Goal: Task Accomplishment & Management: Use online tool/utility

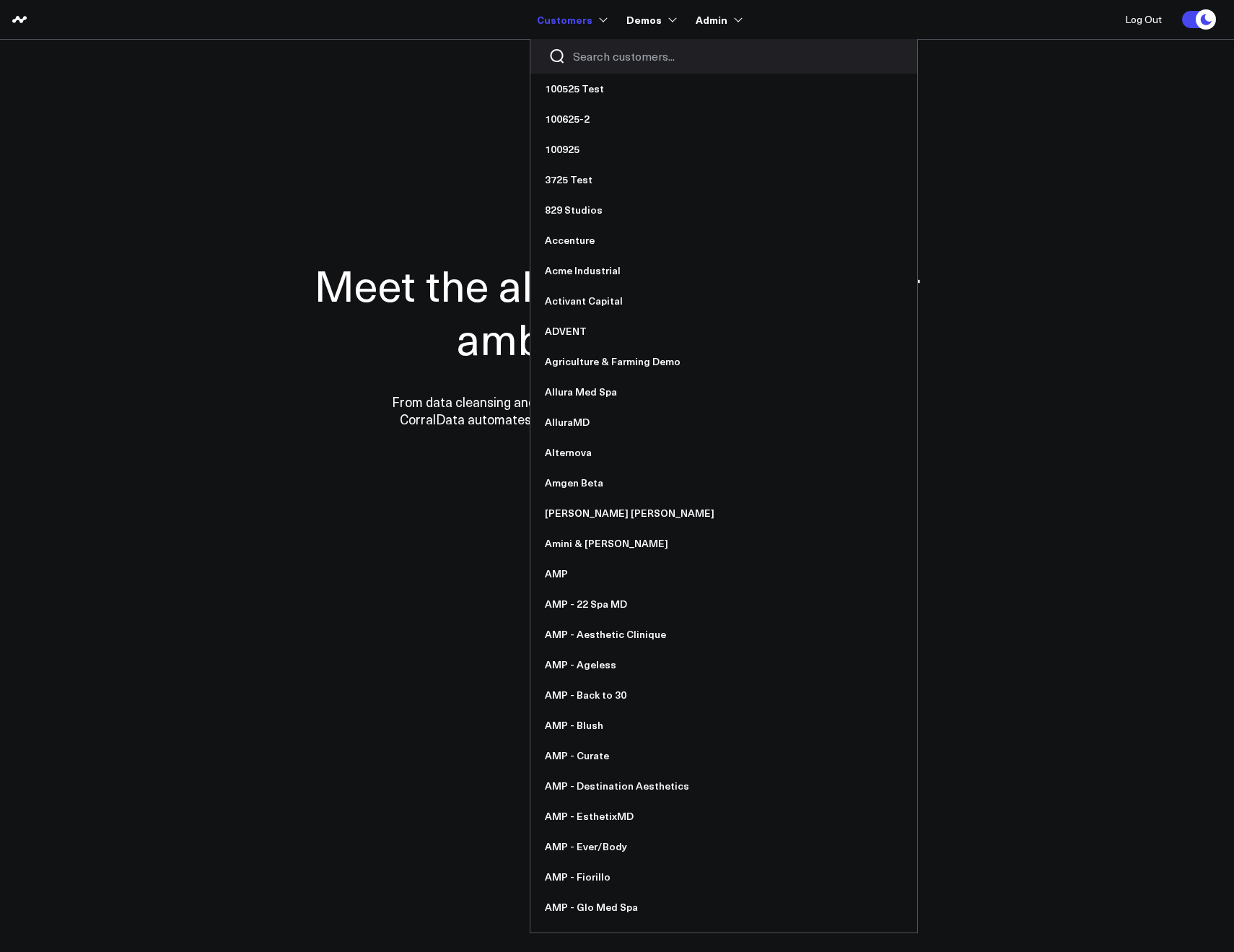
click at [584, 47] on div at bounding box center [724, 56] width 387 height 35
click at [587, 52] on input "Search customers input" at bounding box center [736, 56] width 326 height 16
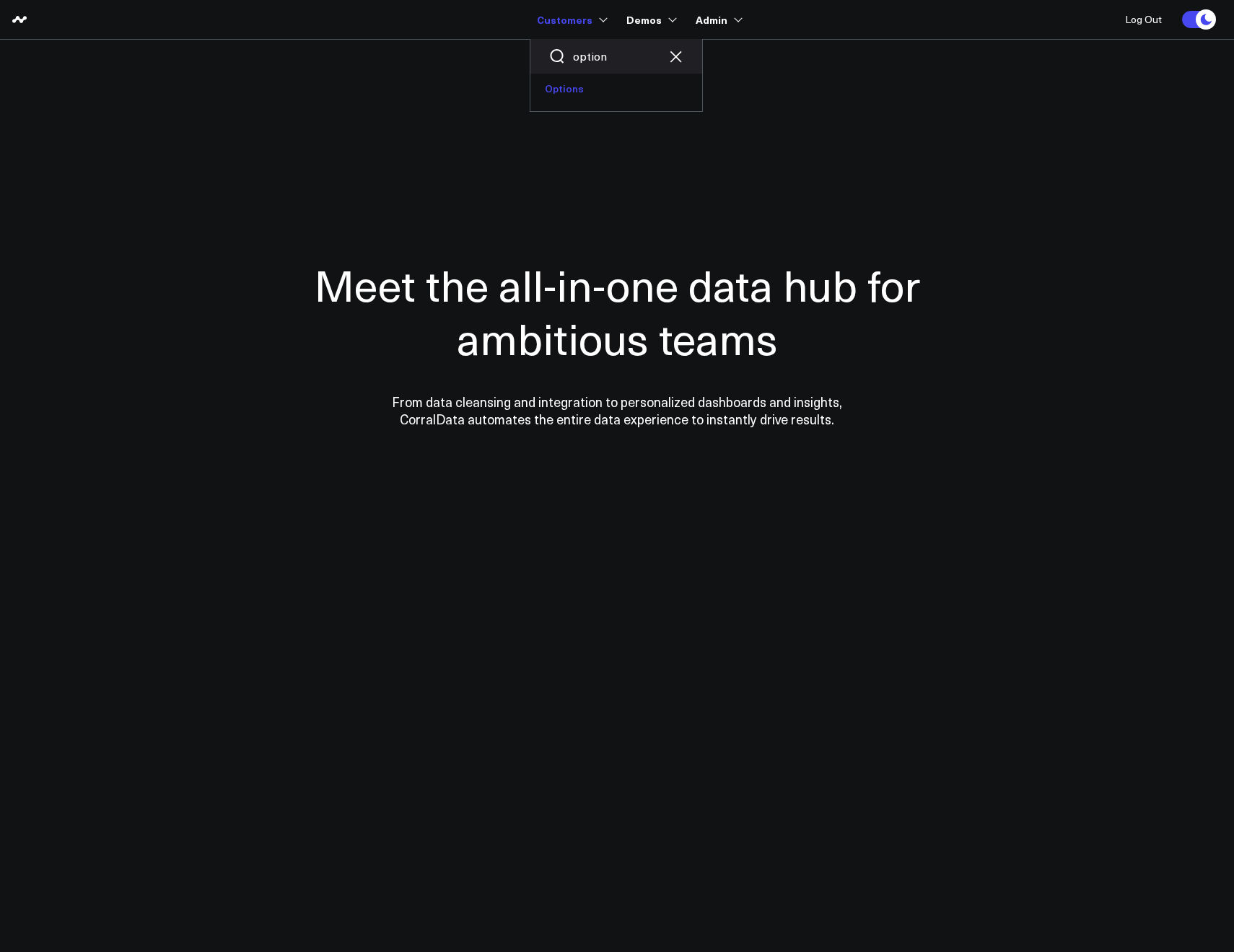
type input "option"
click at [564, 93] on link "Options" at bounding box center [616, 89] width 172 height 30
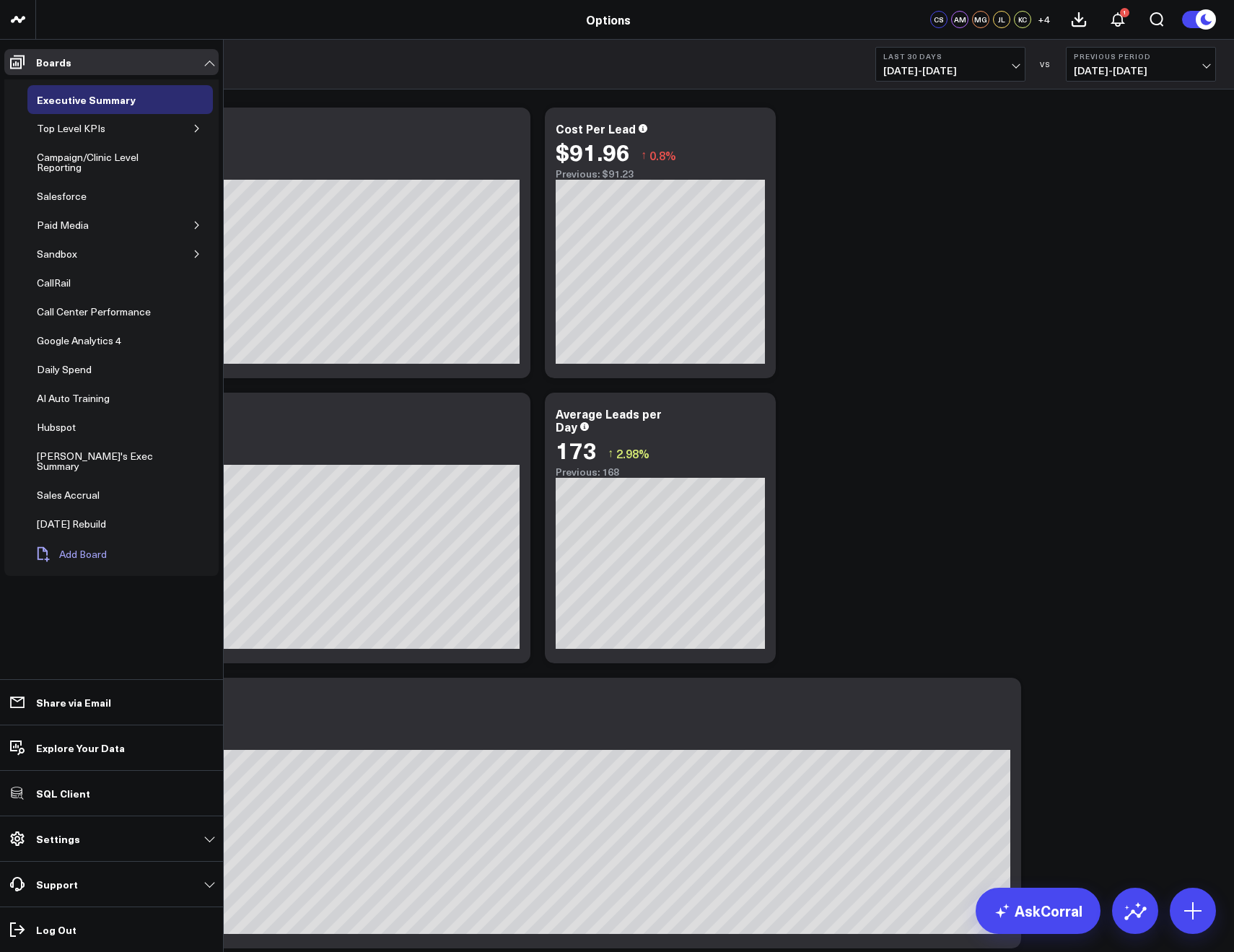
click at [63, 552] on button "Add Board" at bounding box center [70, 554] width 86 height 32
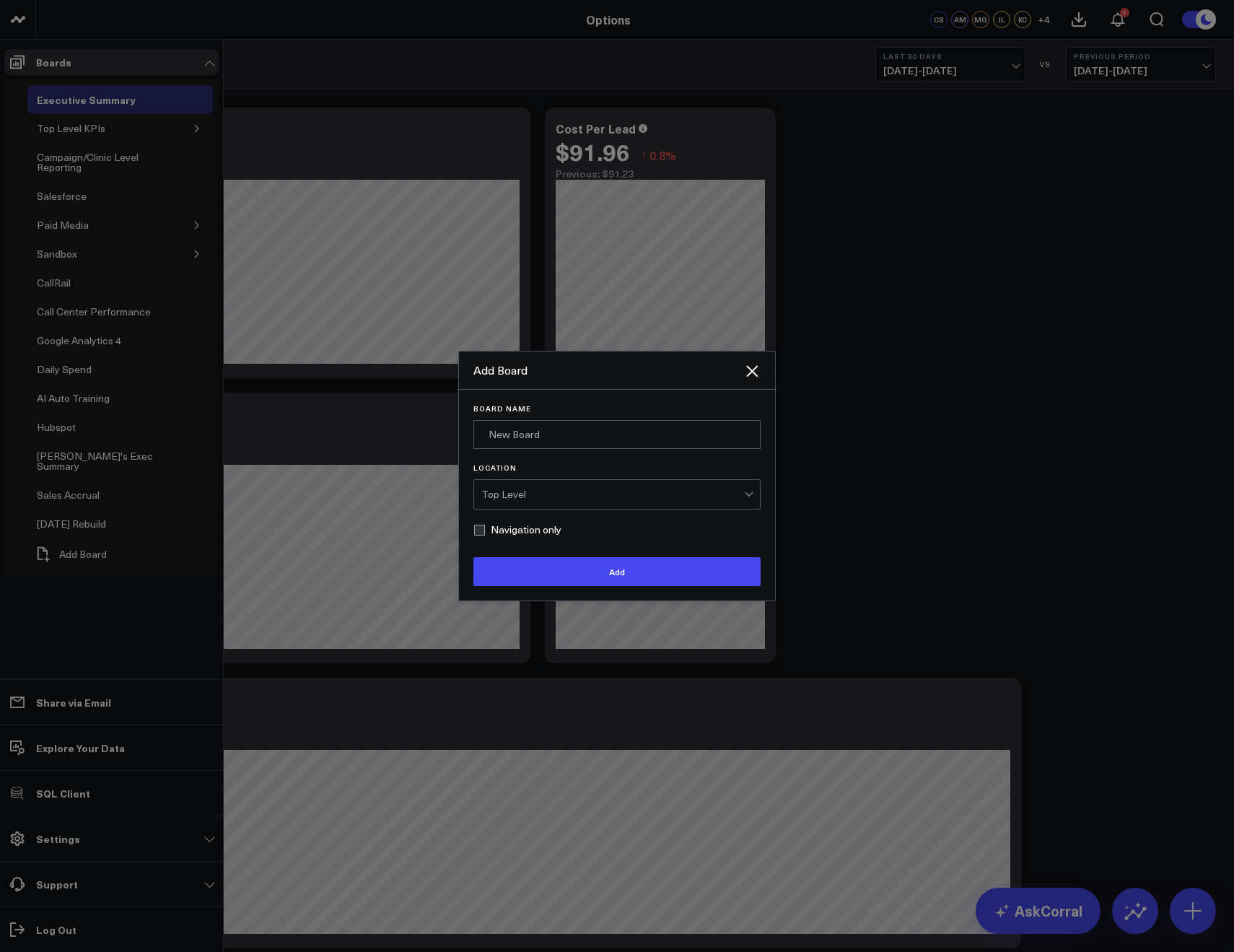
click at [498, 532] on label "Navigation only" at bounding box center [517, 529] width 88 height 12
click at [485, 532] on input "Navigation only" at bounding box center [479, 529] width 12 height 12
checkbox input "true"
click at [531, 434] on input "Board Name" at bounding box center [617, 434] width 287 height 29
type input "Platform Reporting"
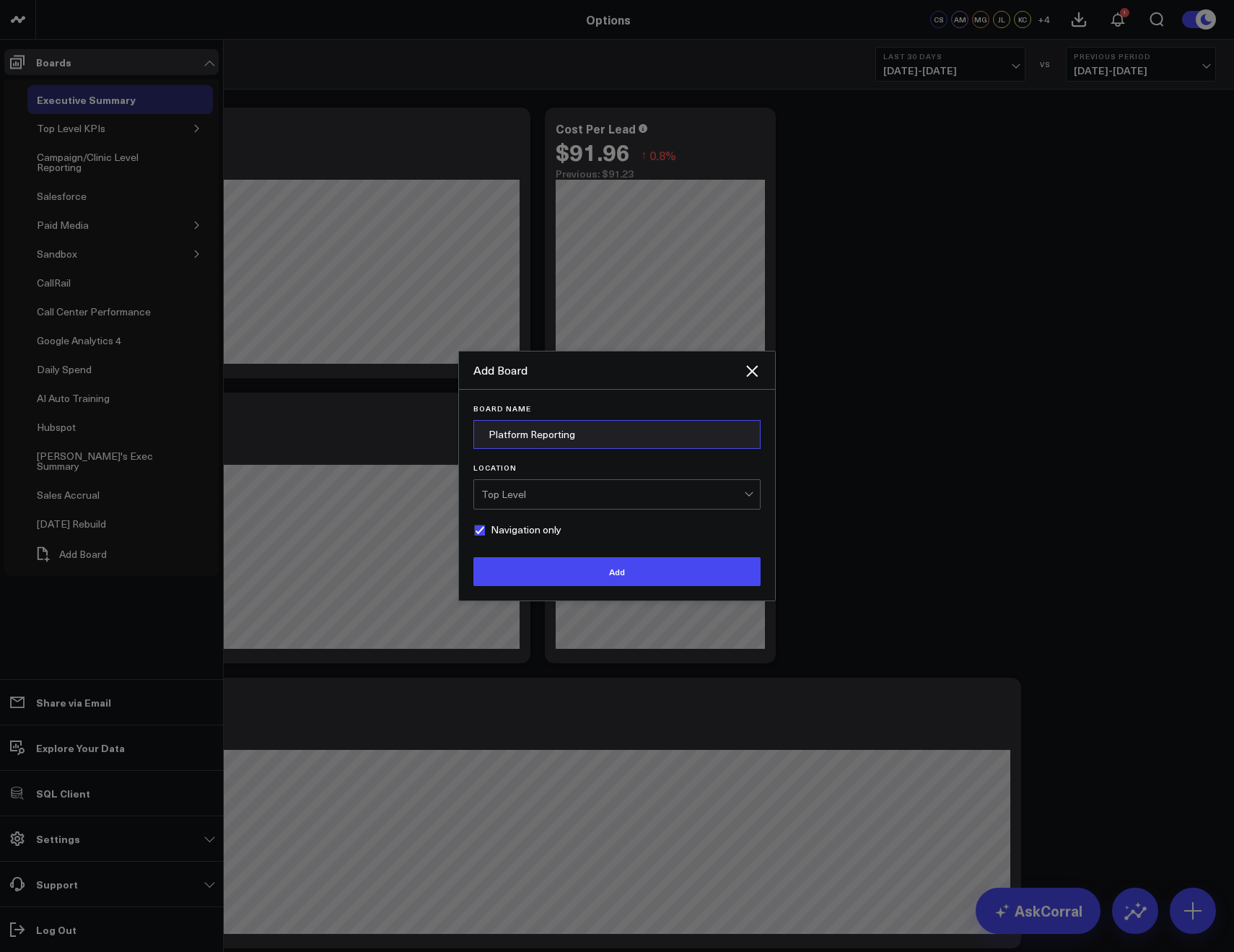
click at [473, 557] on button "Add" at bounding box center [617, 571] width 287 height 29
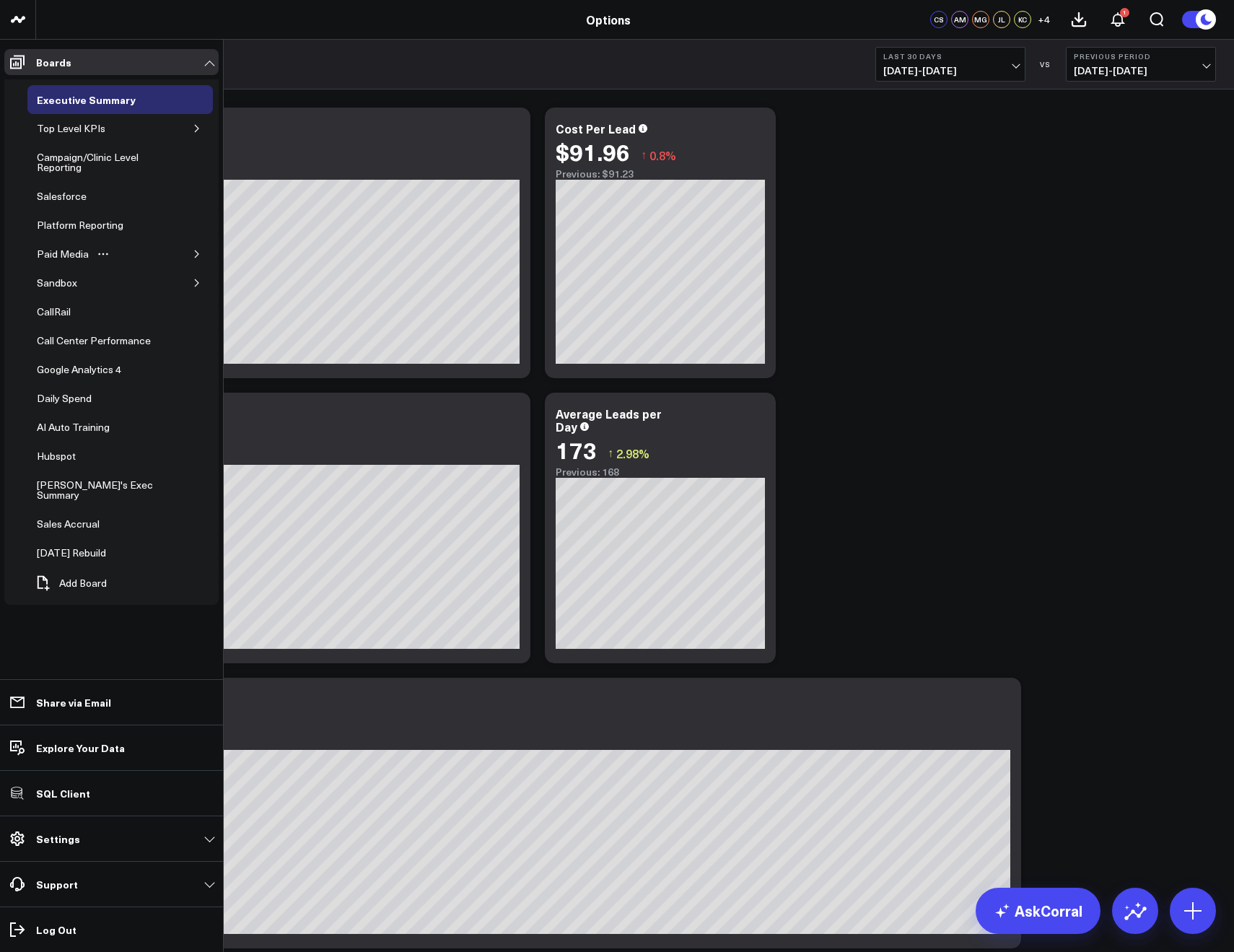
click at [194, 252] on icon "button" at bounding box center [197, 254] width 9 height 9
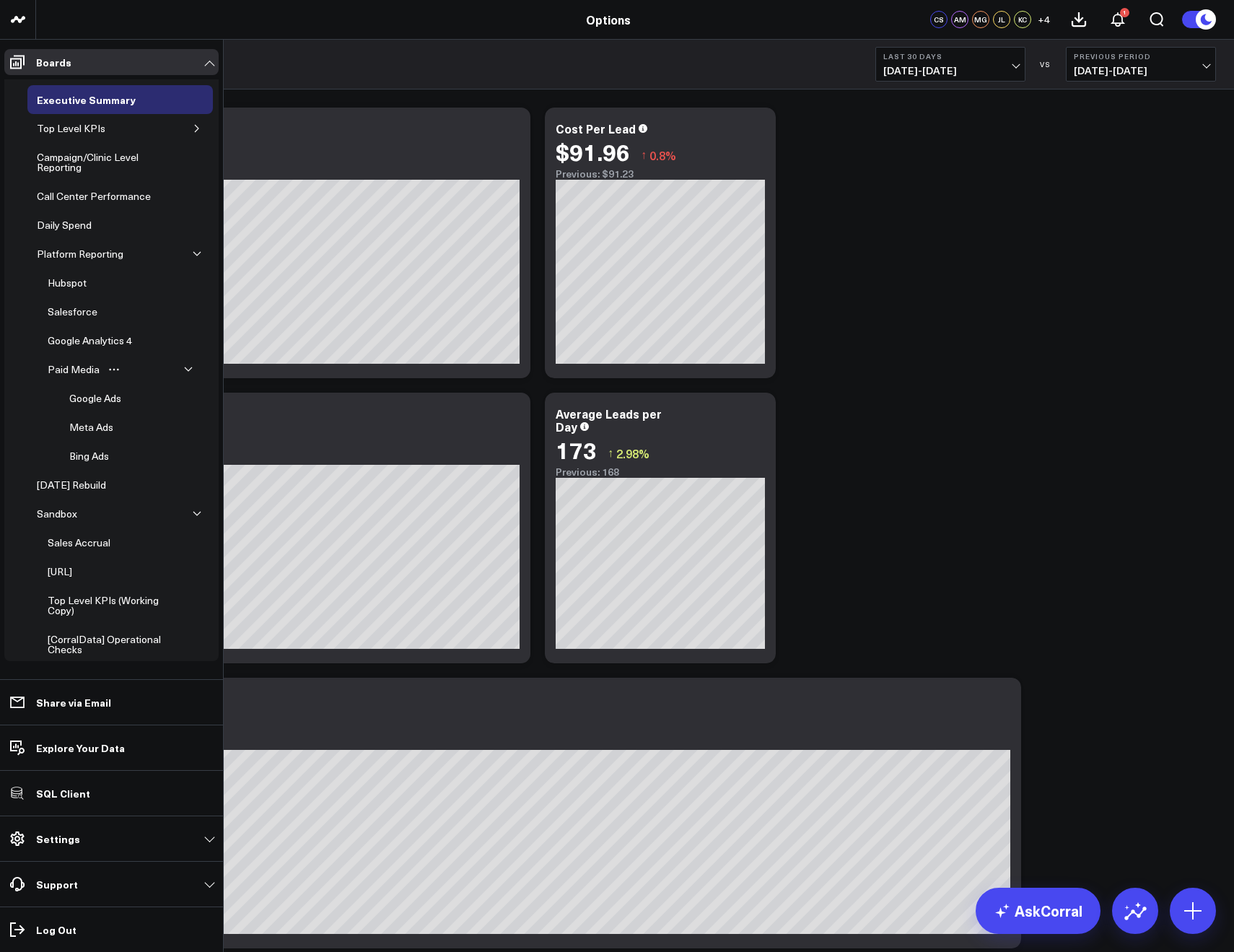
click at [186, 365] on button "button" at bounding box center [188, 369] width 14 height 14
click at [185, 365] on icon "button" at bounding box center [188, 370] width 9 height 9
click at [190, 431] on button "button" at bounding box center [197, 427] width 14 height 14
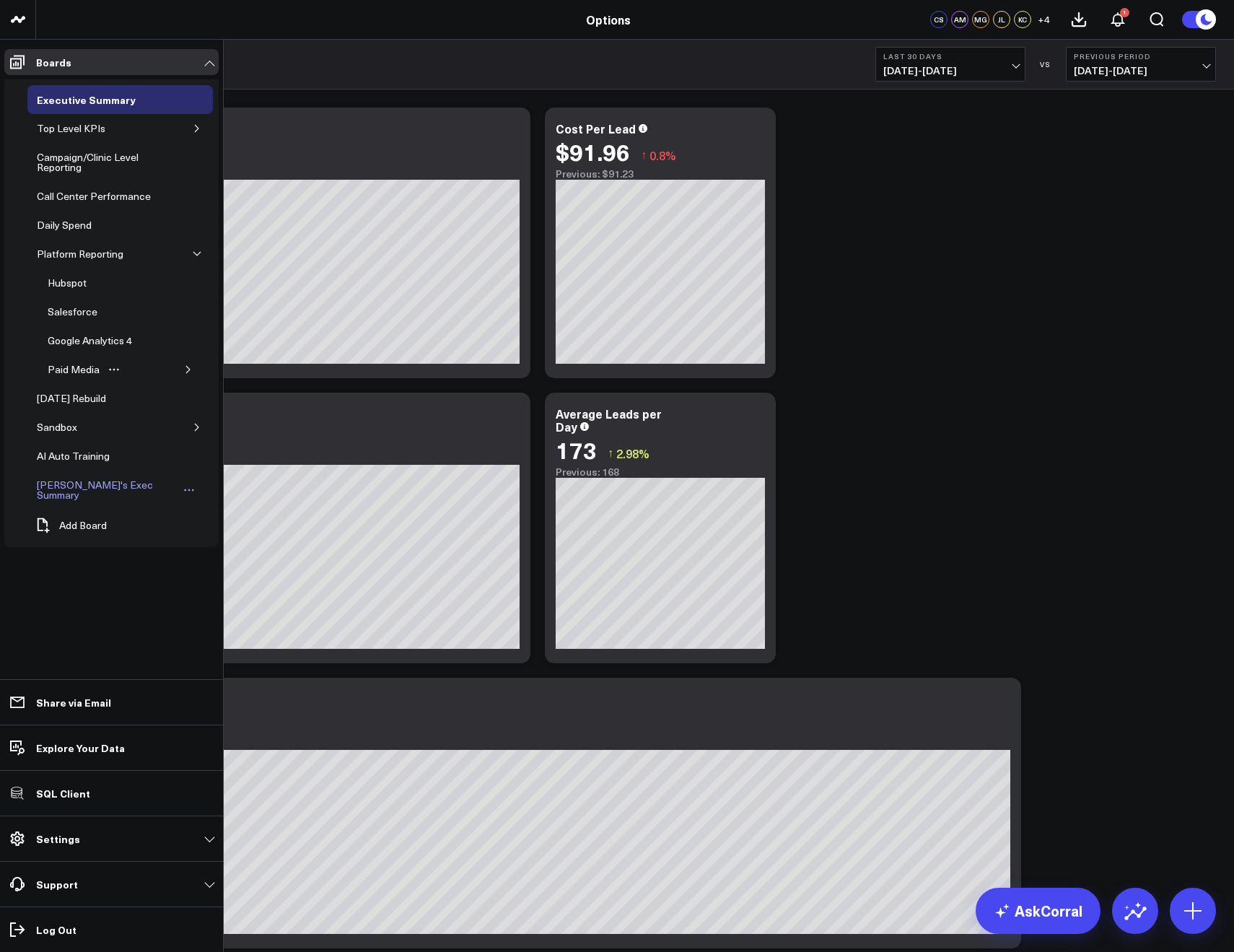
click at [107, 481] on div "[PERSON_NAME]'s Exec Summary" at bounding box center [106, 489] width 146 height 28
click at [190, 430] on button "button" at bounding box center [197, 427] width 14 height 14
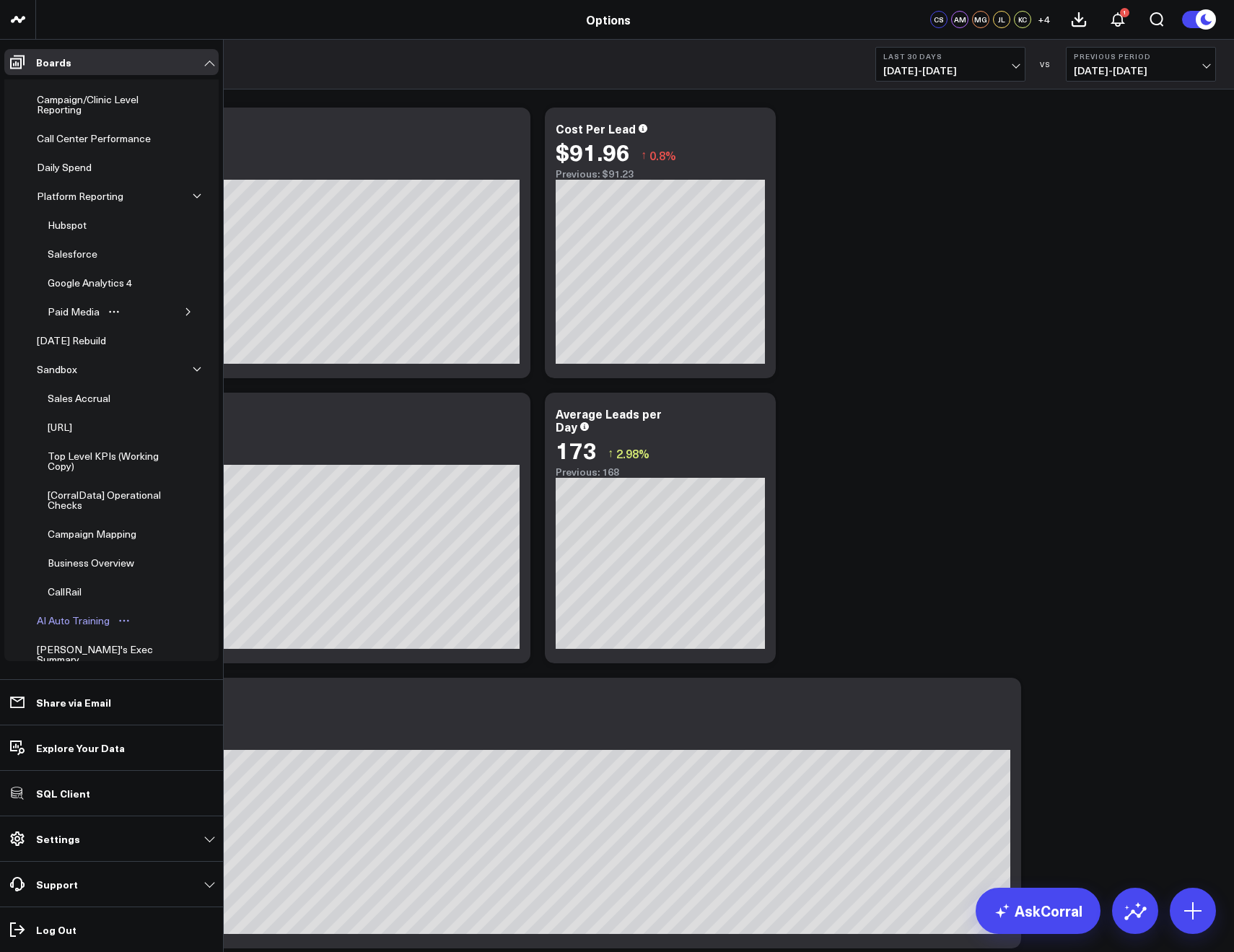
scroll to position [98, 0]
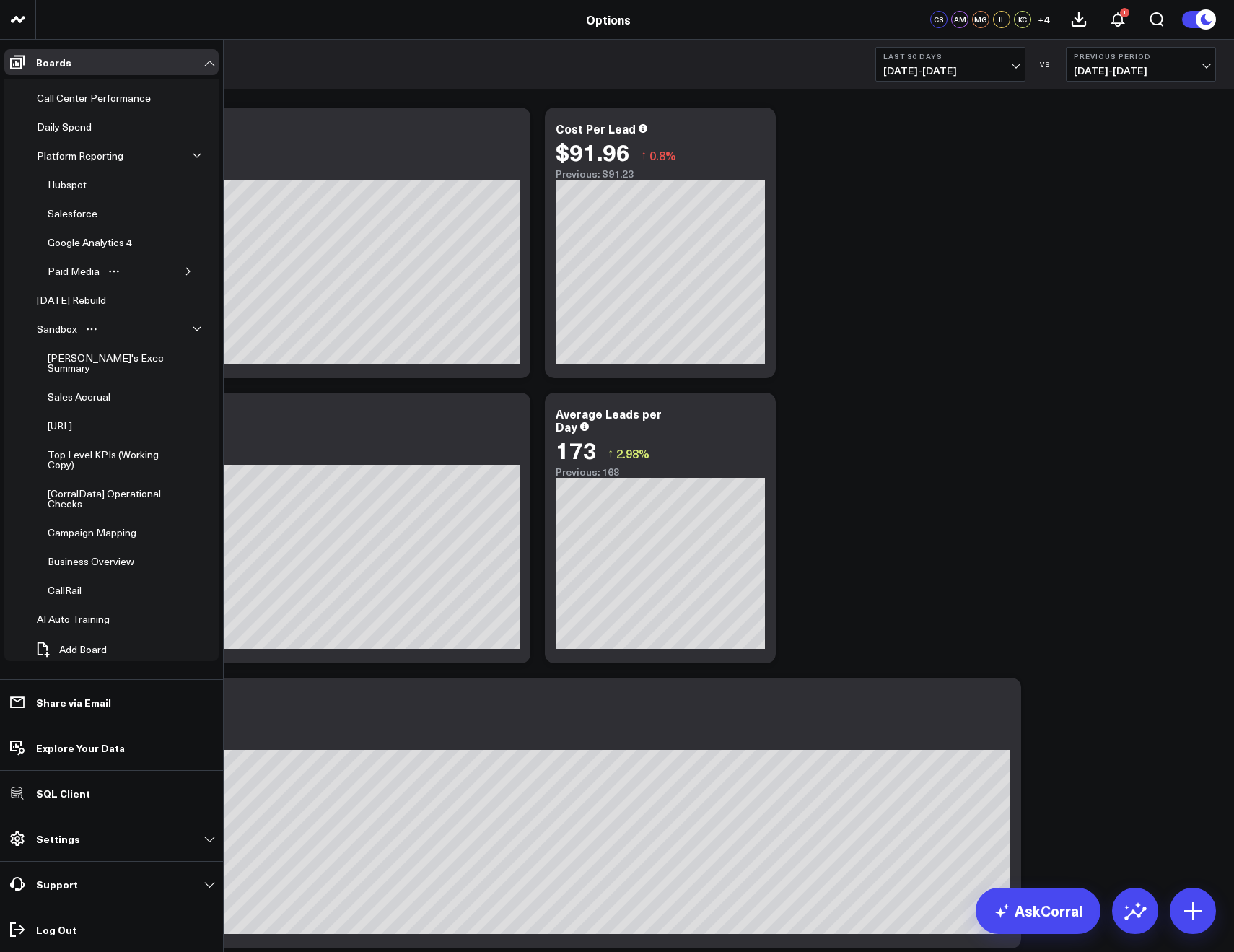
click at [193, 324] on icon "button" at bounding box center [197, 329] width 9 height 9
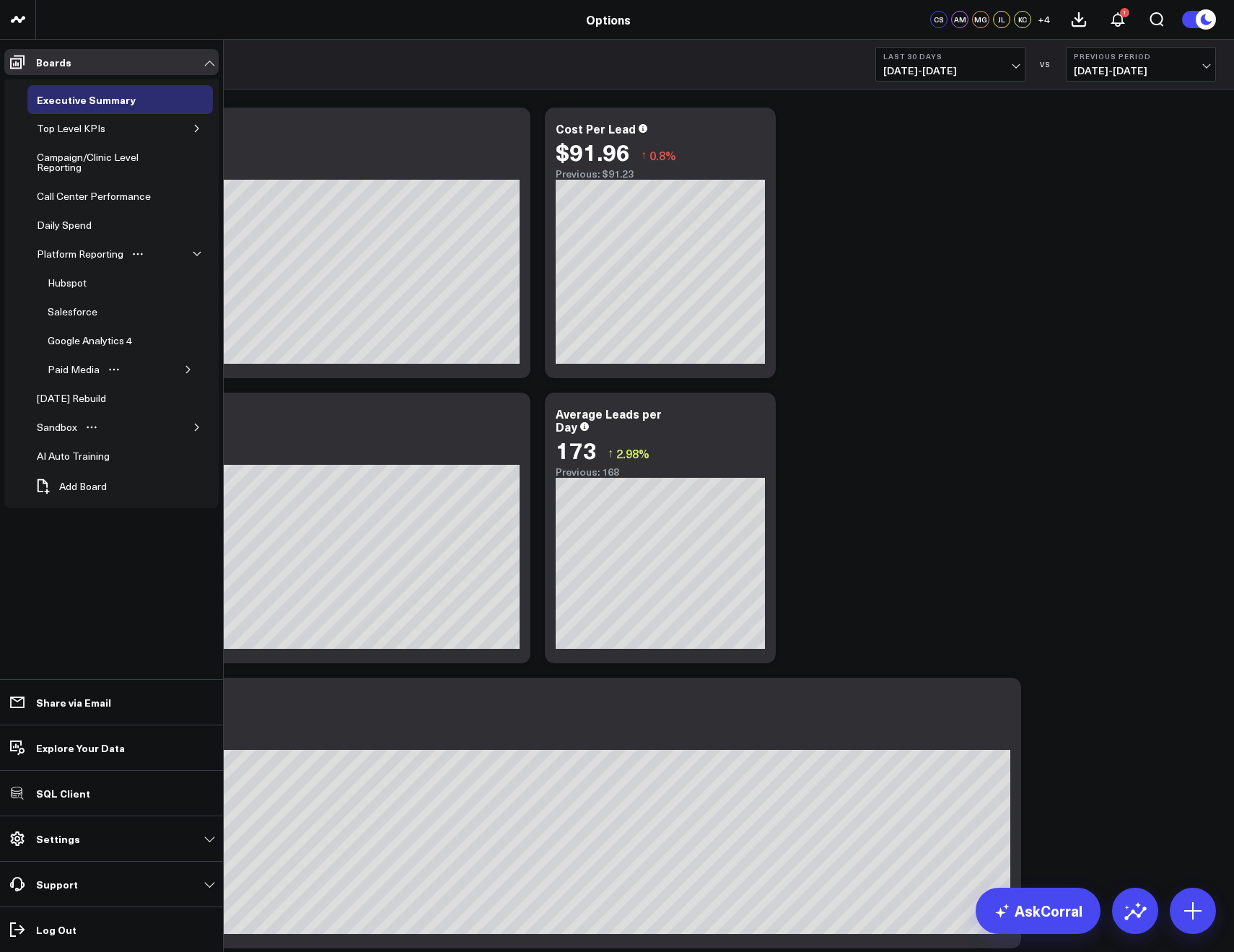
click at [190, 255] on button "button" at bounding box center [197, 254] width 14 height 14
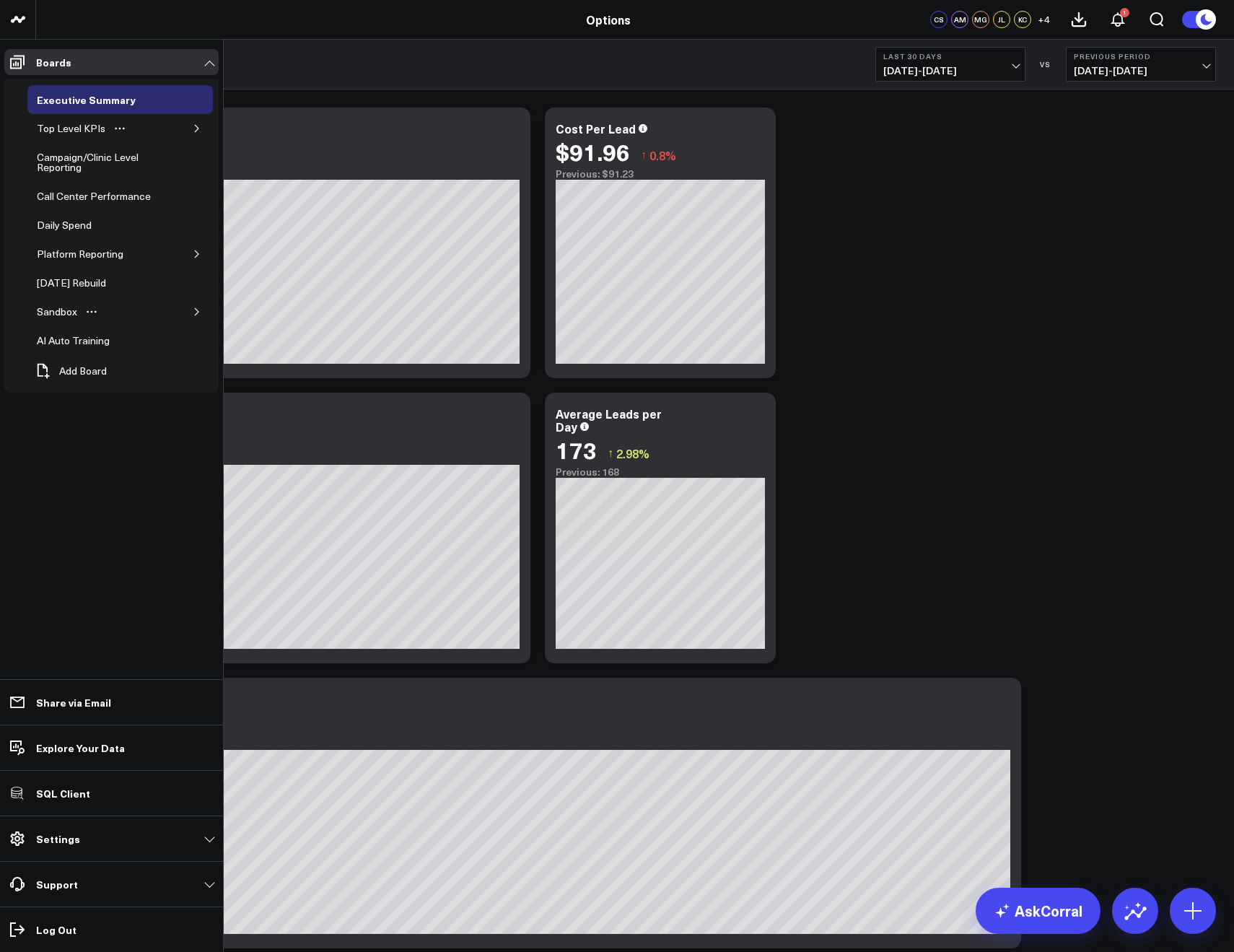
click at [199, 126] on icon "button" at bounding box center [197, 128] width 9 height 9
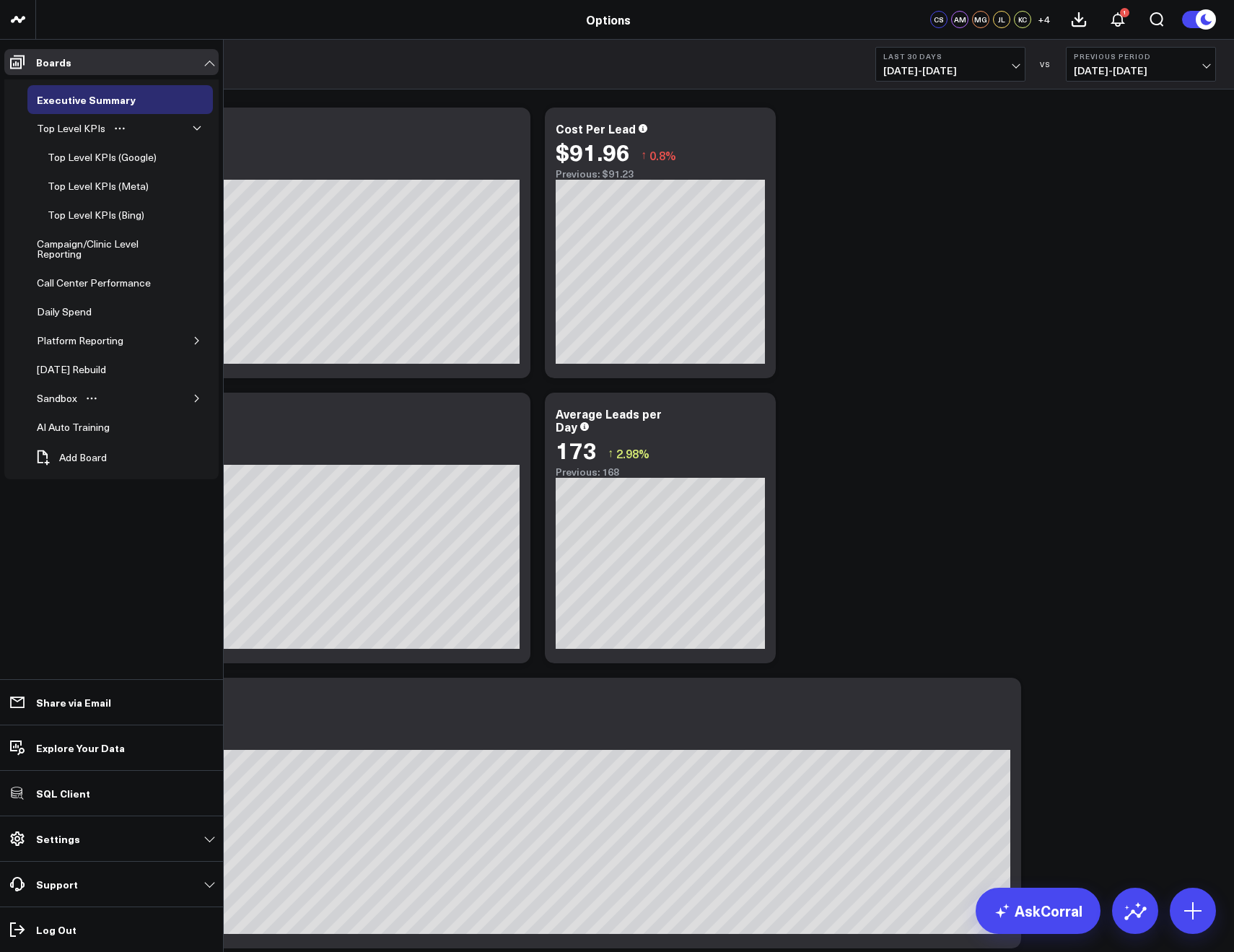
click at [199, 126] on icon "button" at bounding box center [197, 128] width 9 height 9
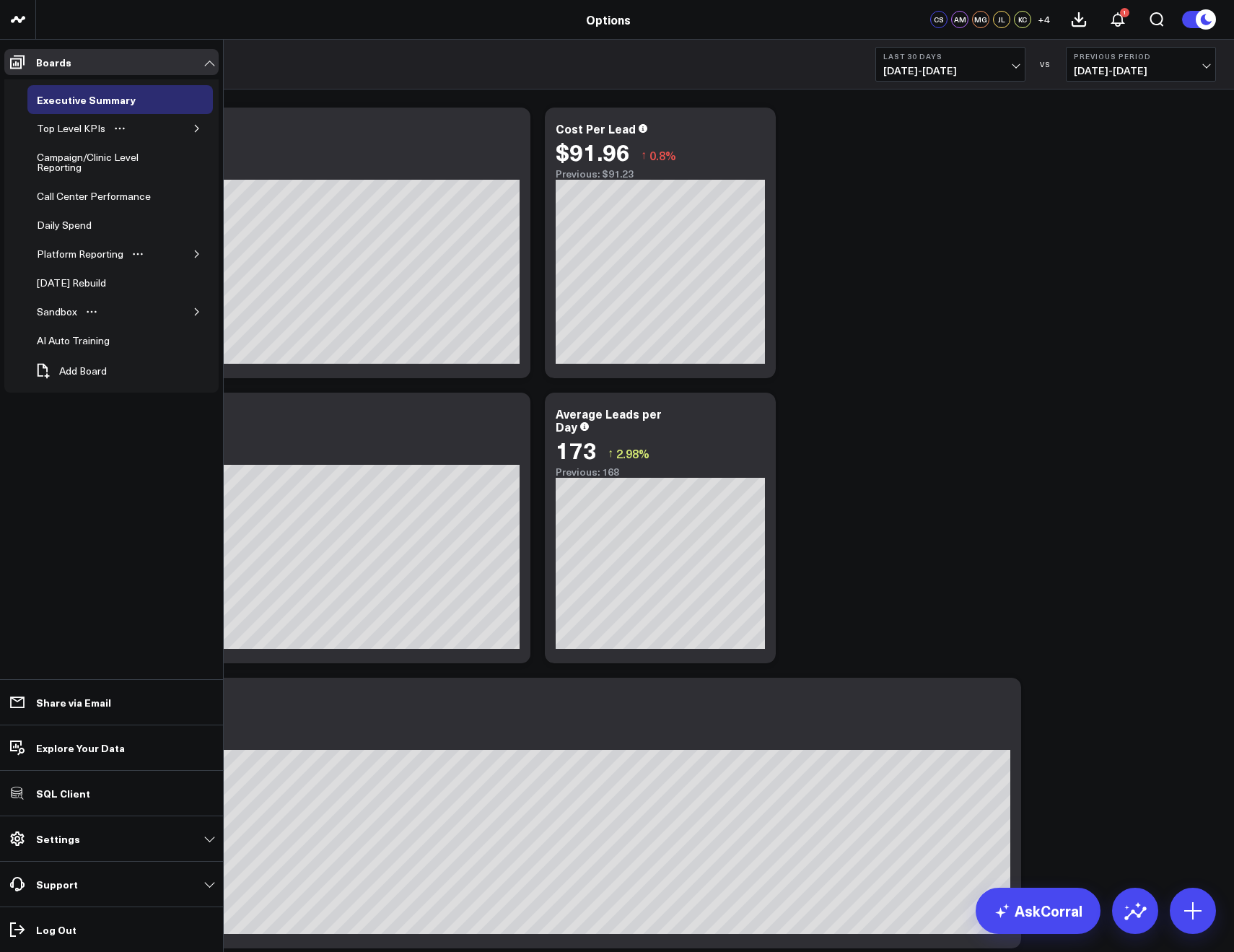
click at [197, 253] on icon "button" at bounding box center [197, 254] width 9 height 9
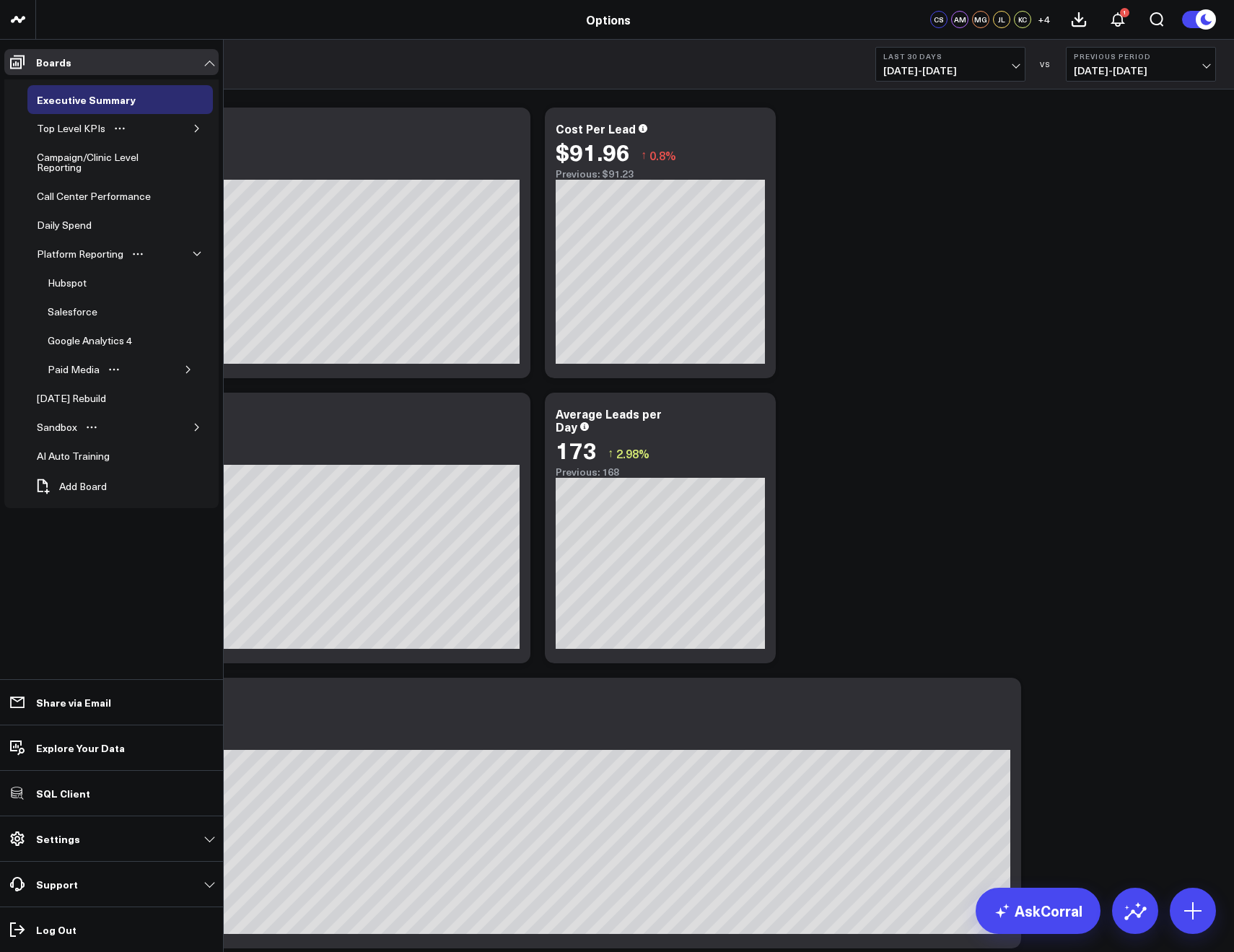
click at [179, 364] on div "Paid Media" at bounding box center [121, 369] width 166 height 29
click at [186, 367] on icon "button" at bounding box center [188, 370] width 9 height 9
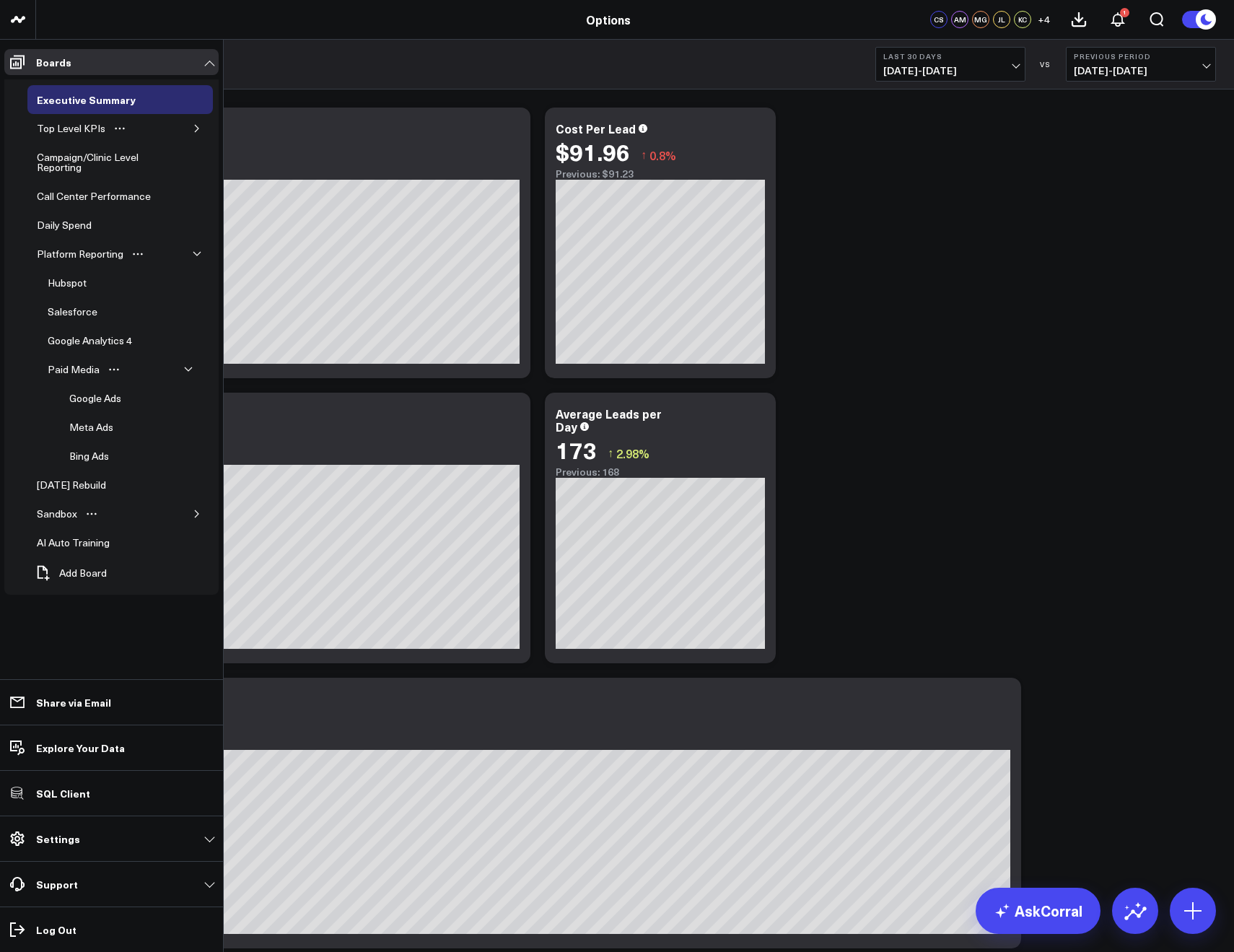
click at [185, 367] on icon "button" at bounding box center [188, 370] width 9 height 9
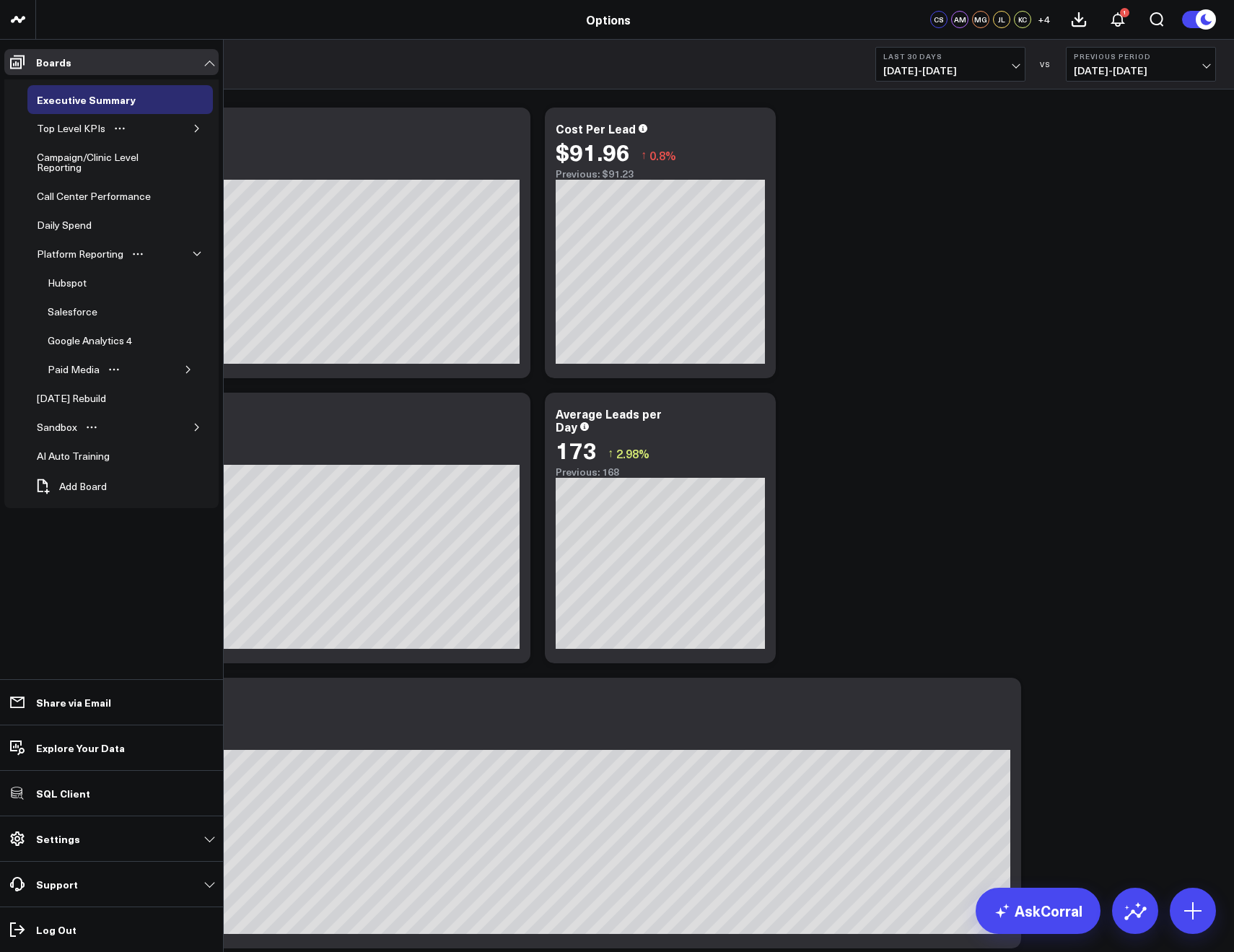
click at [185, 367] on icon "button" at bounding box center [188, 370] width 9 height 9
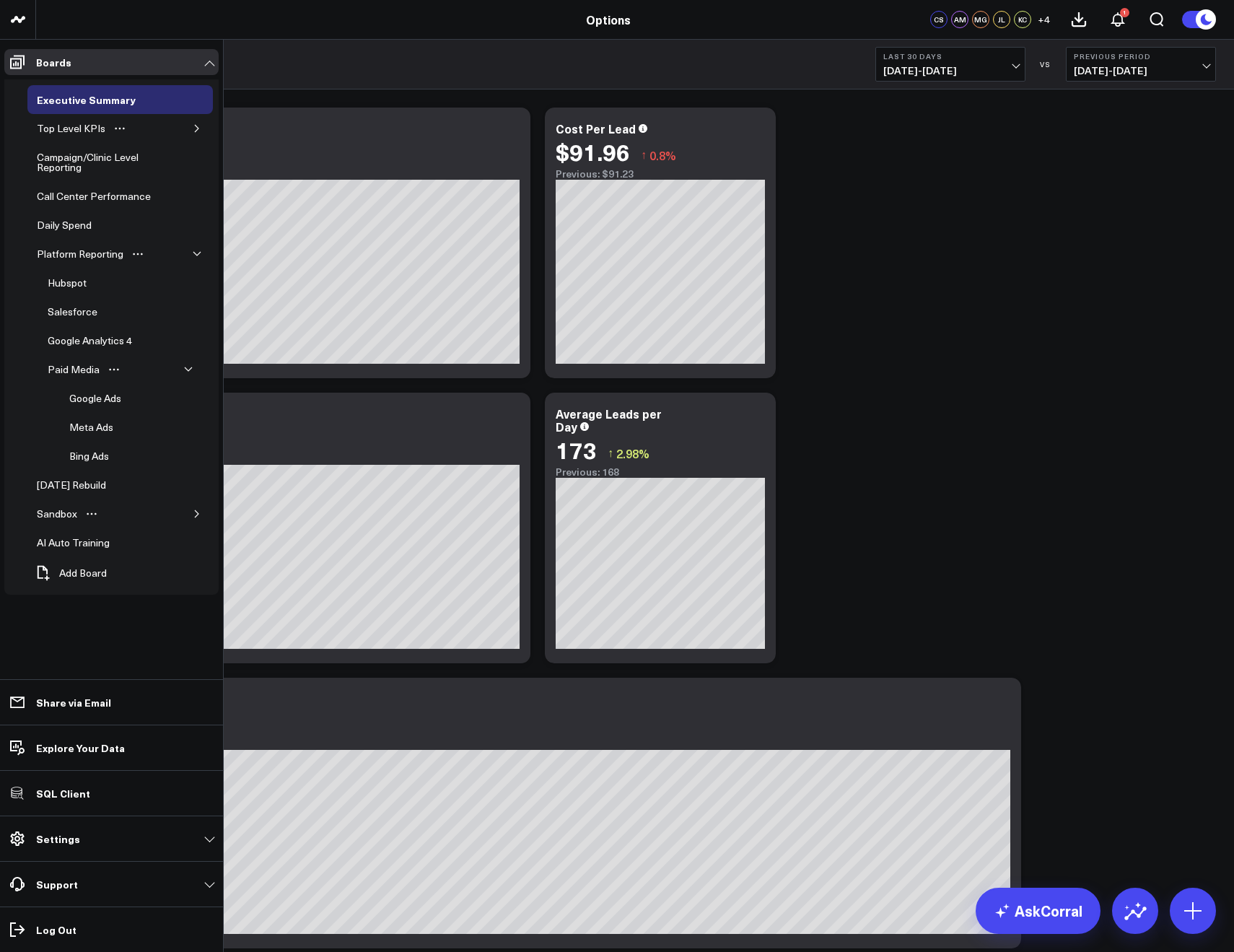
click at [185, 367] on icon "button" at bounding box center [188, 370] width 9 height 9
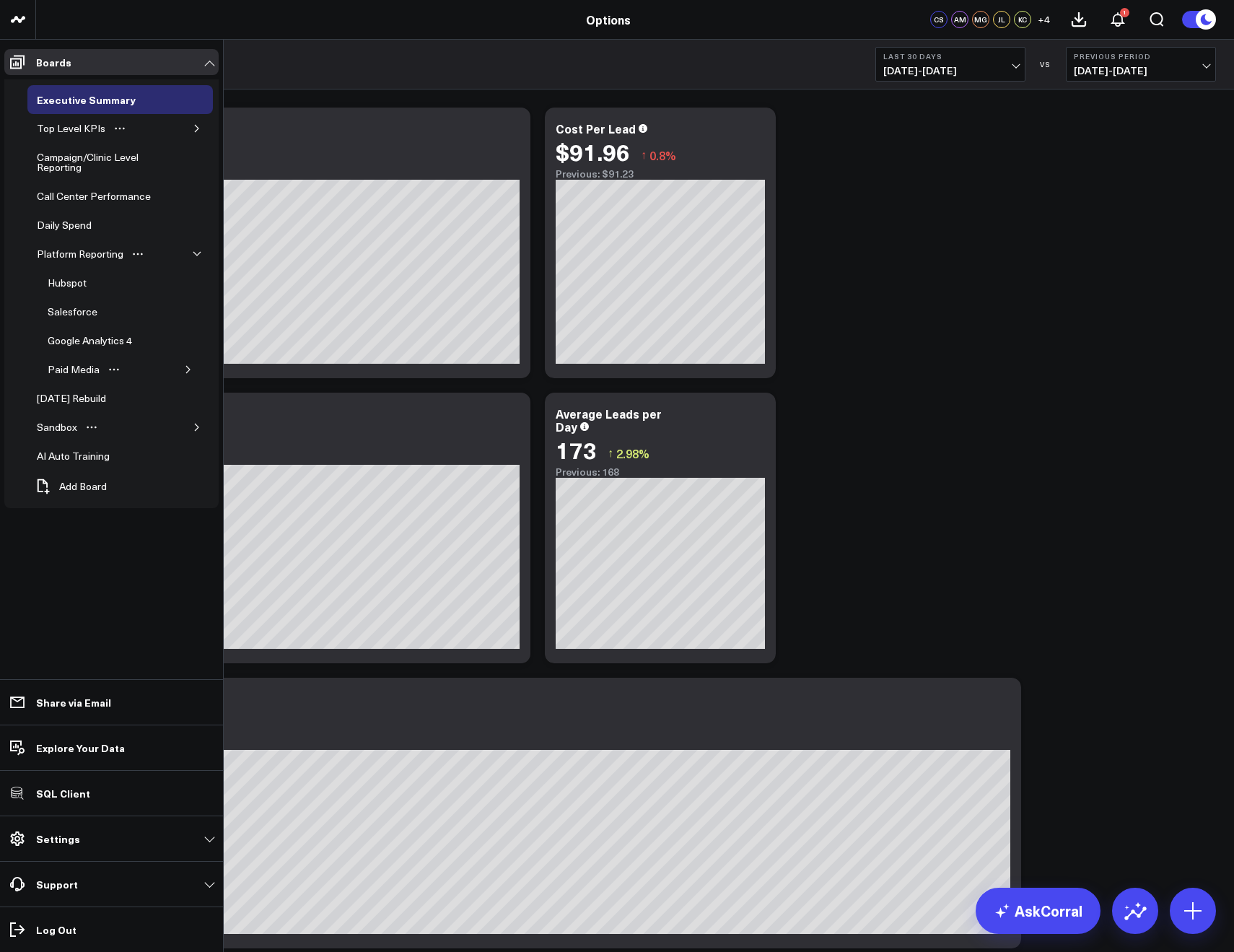
click at [200, 250] on icon "button" at bounding box center [197, 254] width 9 height 9
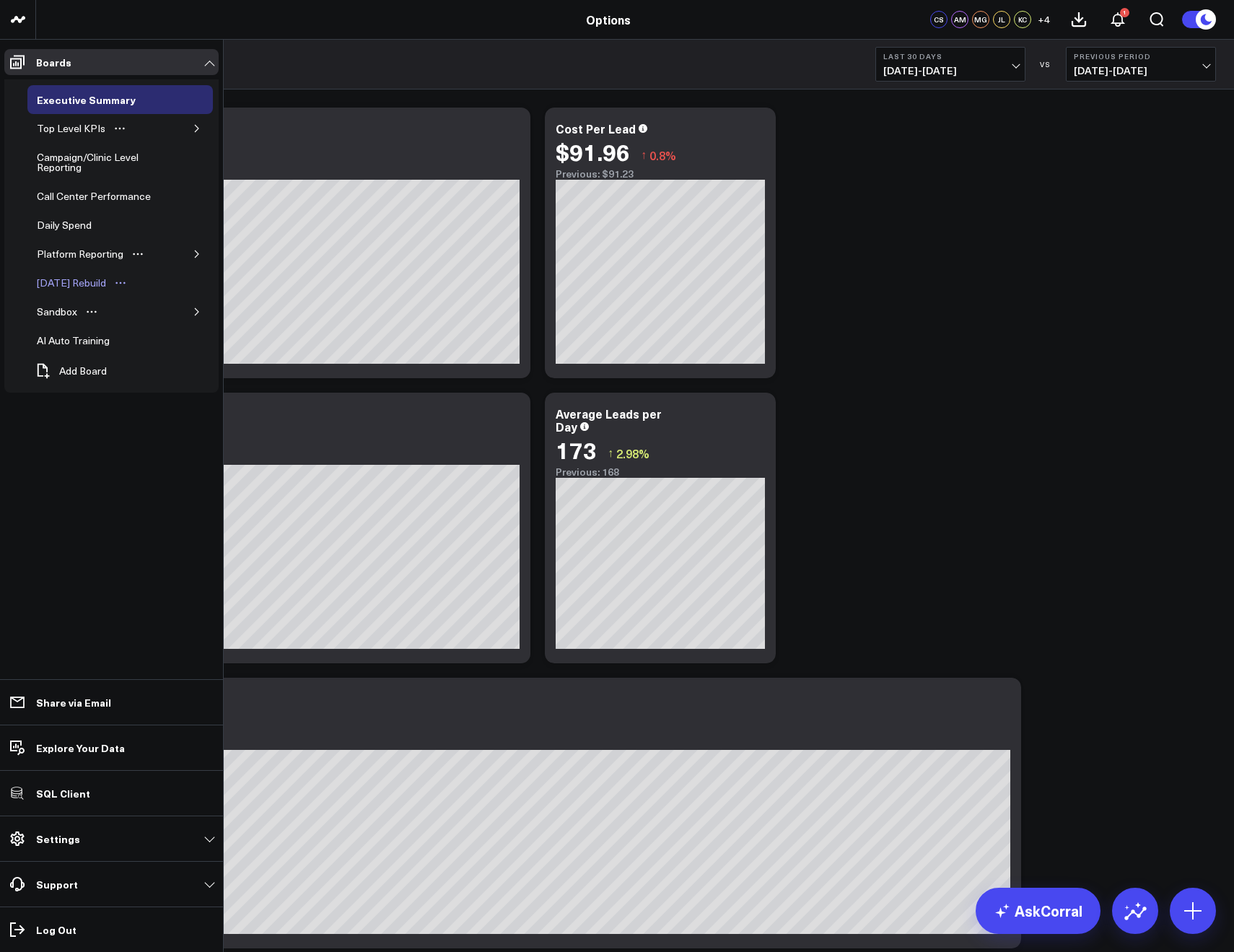
click at [127, 282] on icon "Open board menu" at bounding box center [120, 283] width 12 height 12
click at [190, 130] on button "button" at bounding box center [197, 128] width 14 height 14
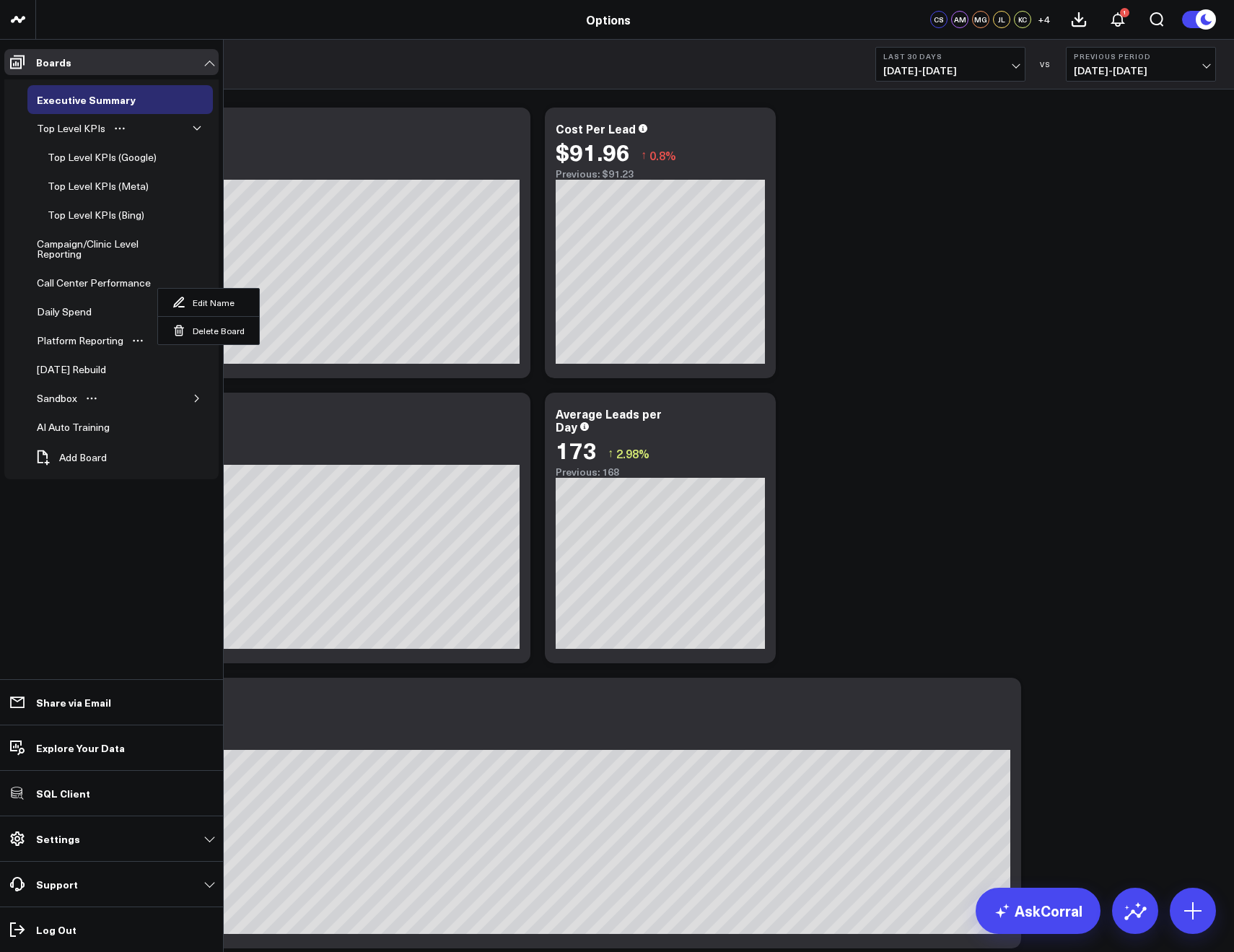
click at [196, 131] on icon "button" at bounding box center [197, 128] width 9 height 9
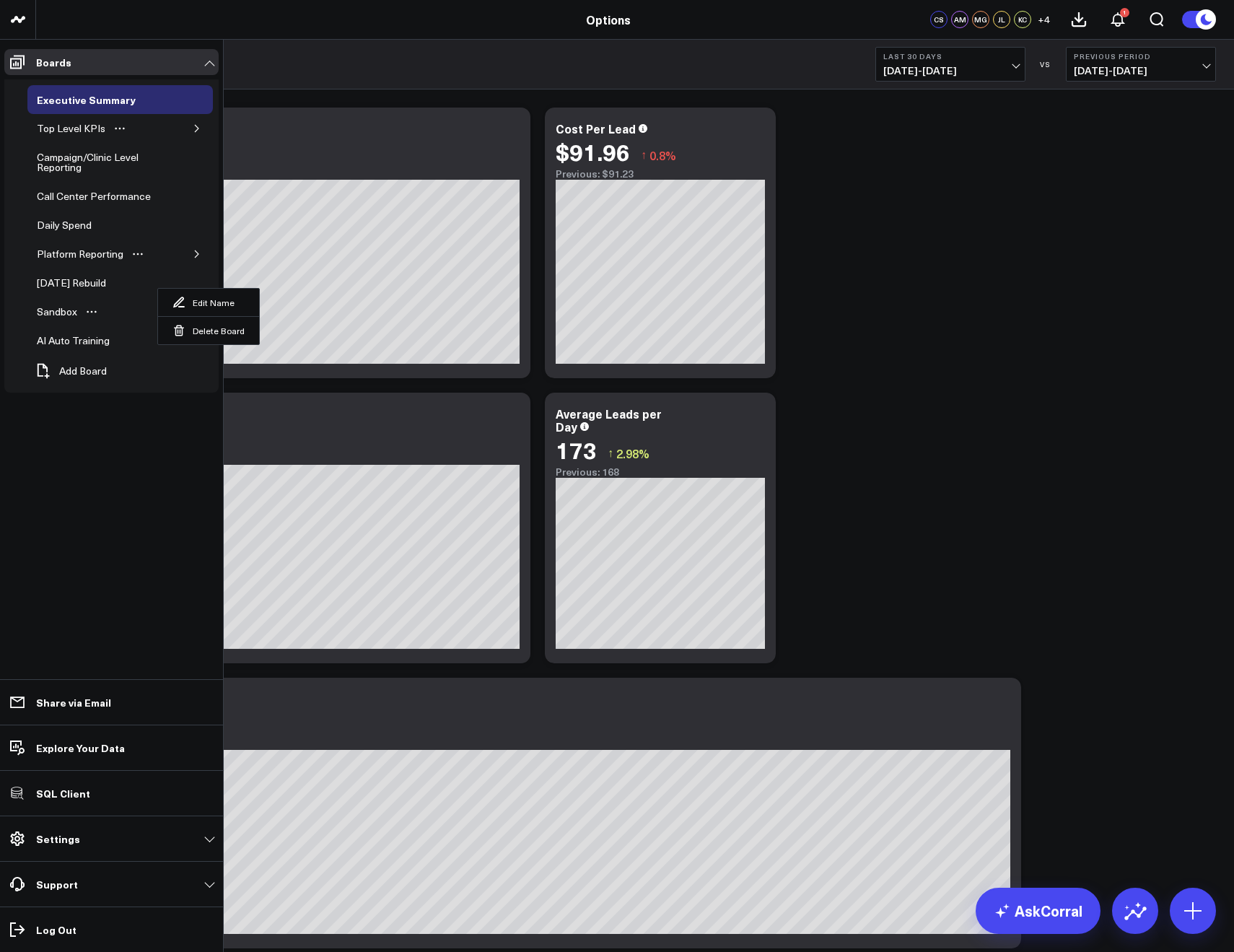
click at [196, 257] on icon "button" at bounding box center [197, 254] width 9 height 9
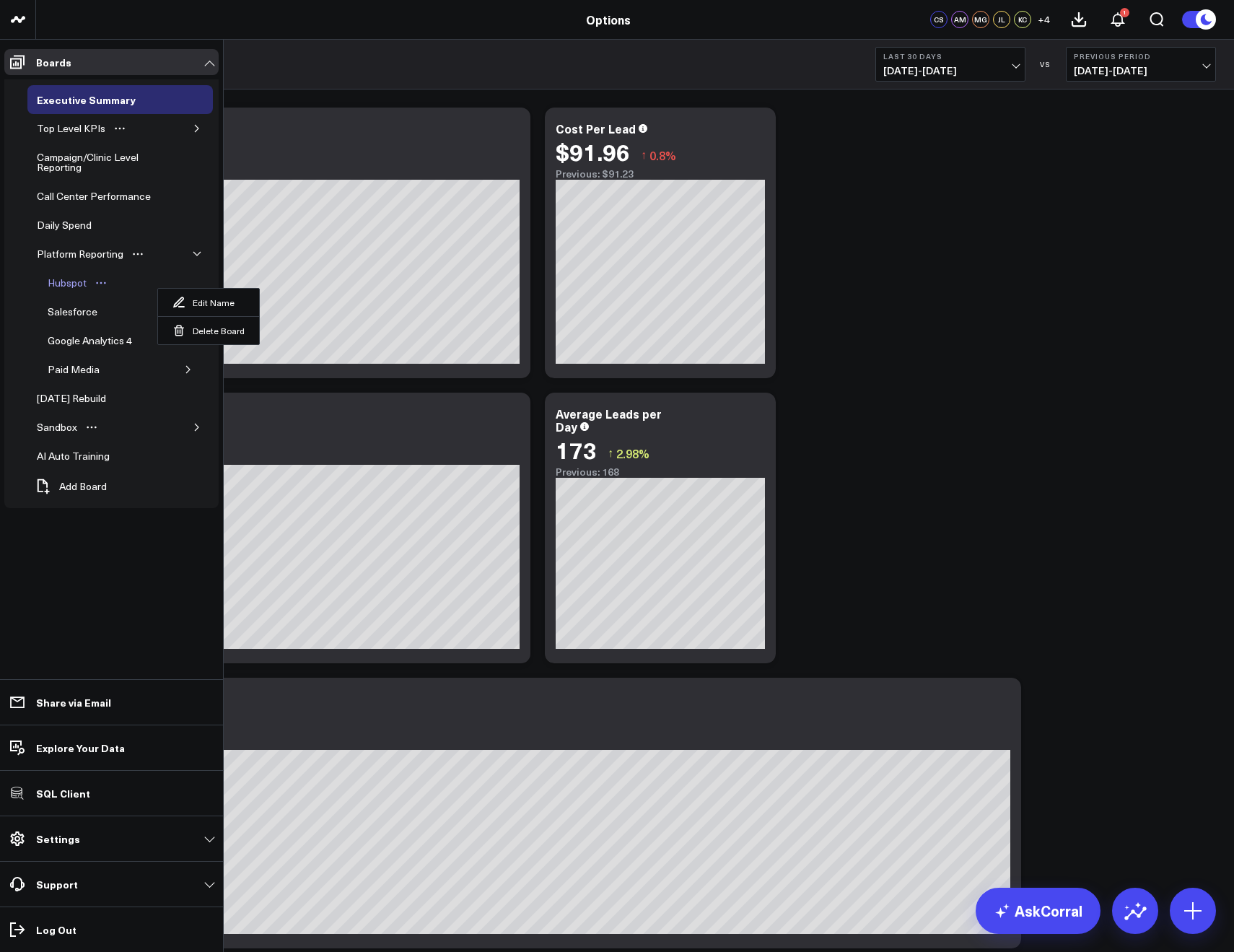
click at [80, 285] on div "Hubspot" at bounding box center [67, 283] width 46 height 17
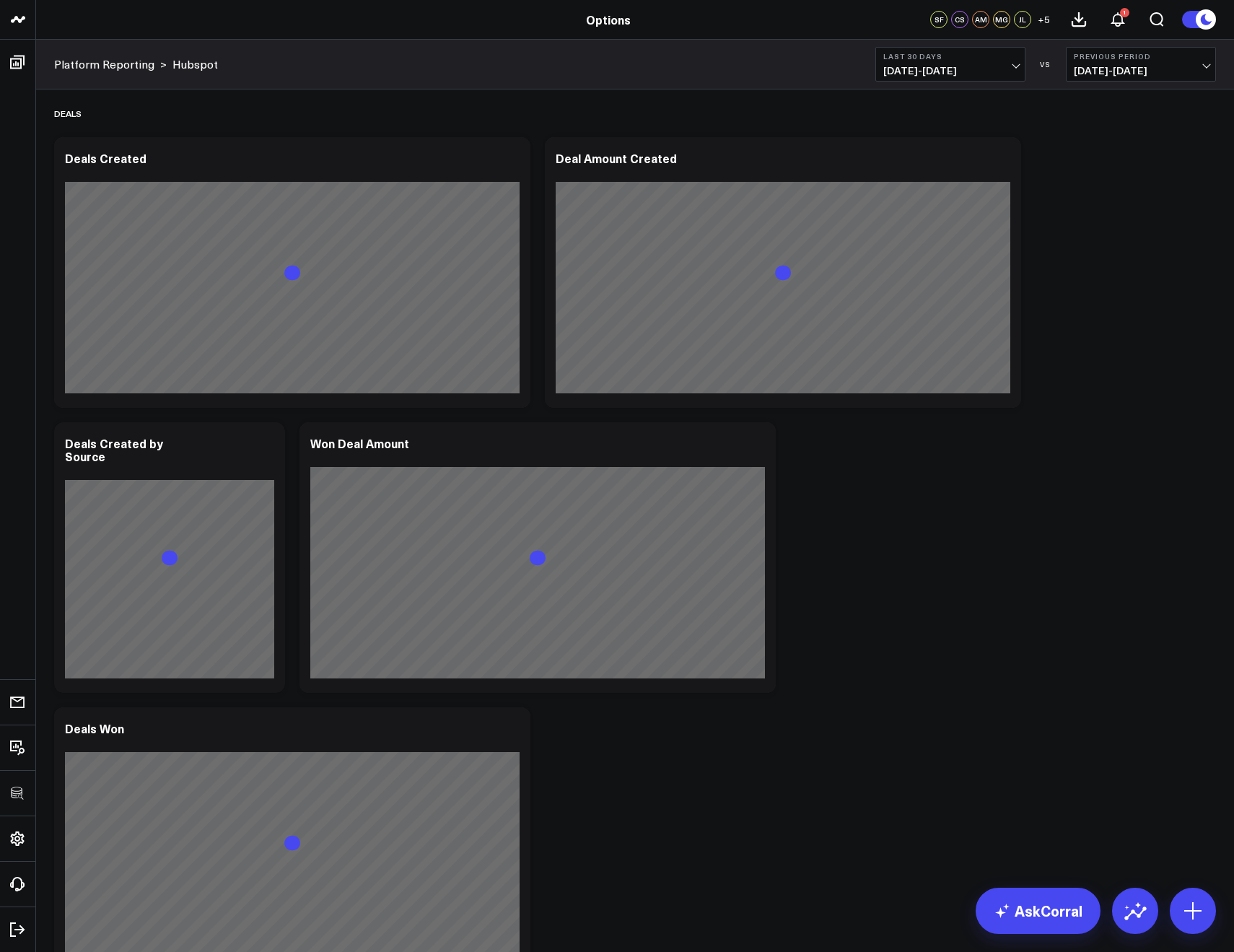
click at [897, 70] on span "09/15/25 - 10/14/25" at bounding box center [950, 70] width 135 height 12
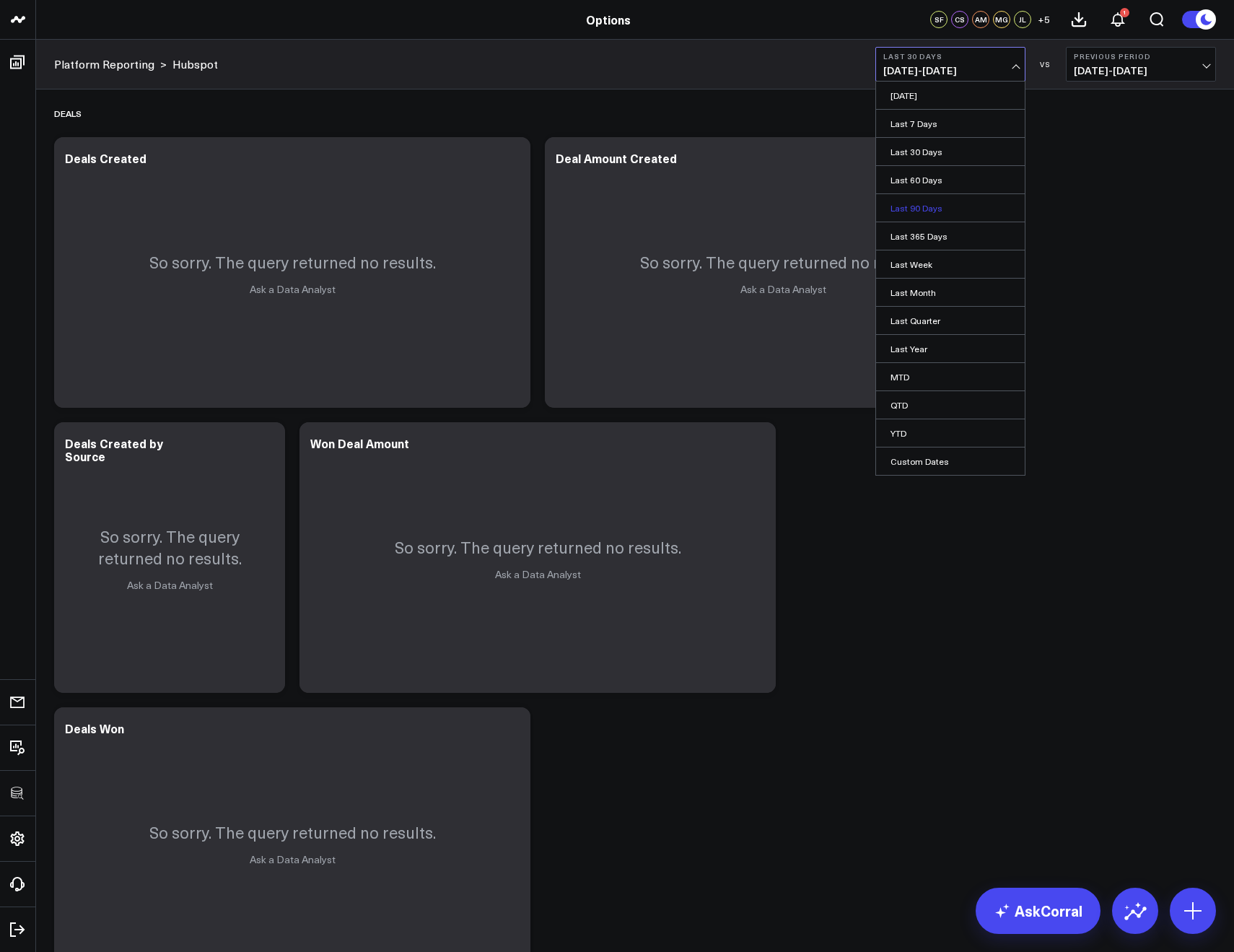
click at [923, 209] on link "Last 90 Days" at bounding box center [950, 208] width 149 height 28
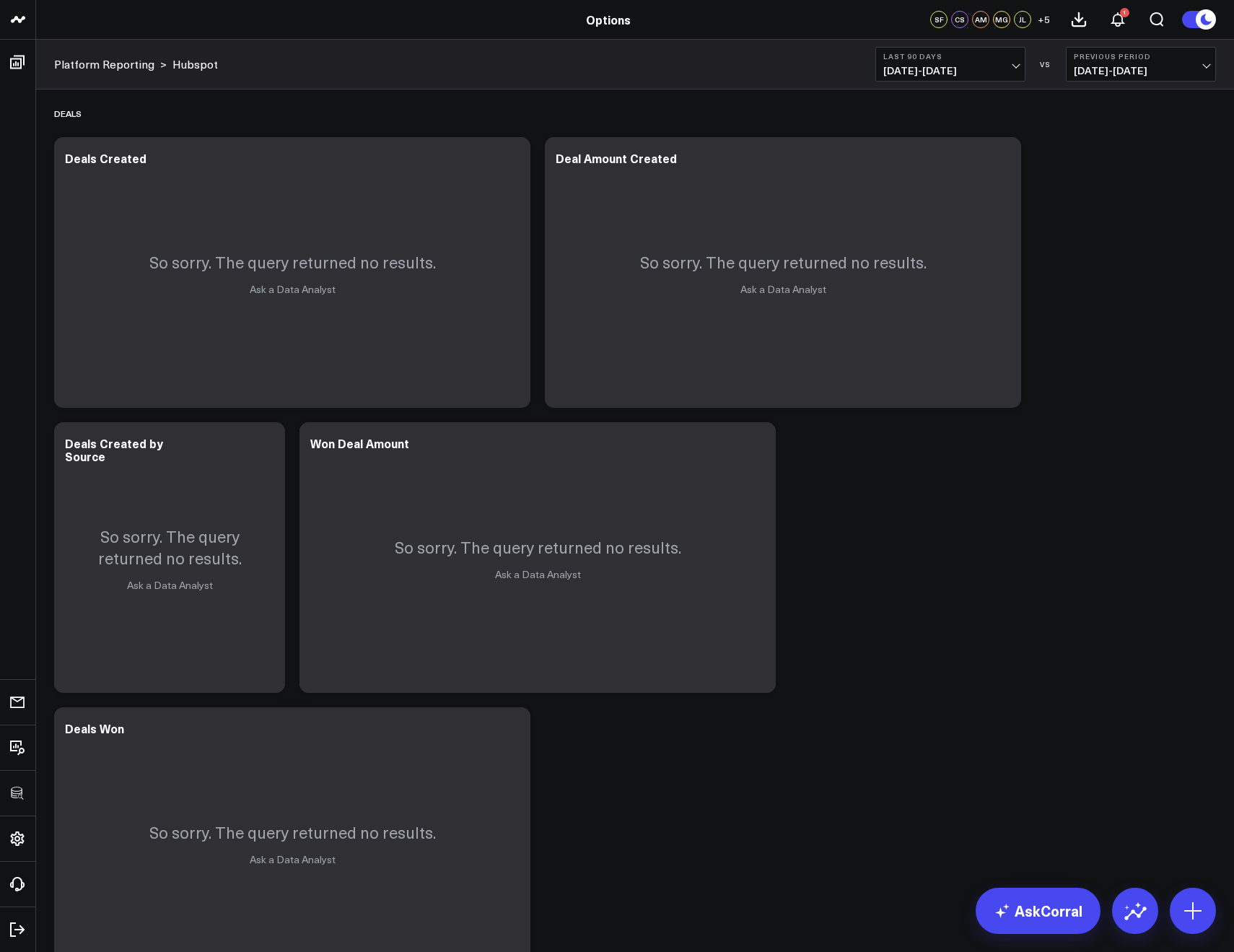
click at [908, 78] on button "Last 90 Days 07/17/25 - 10/14/25" at bounding box center [950, 64] width 150 height 35
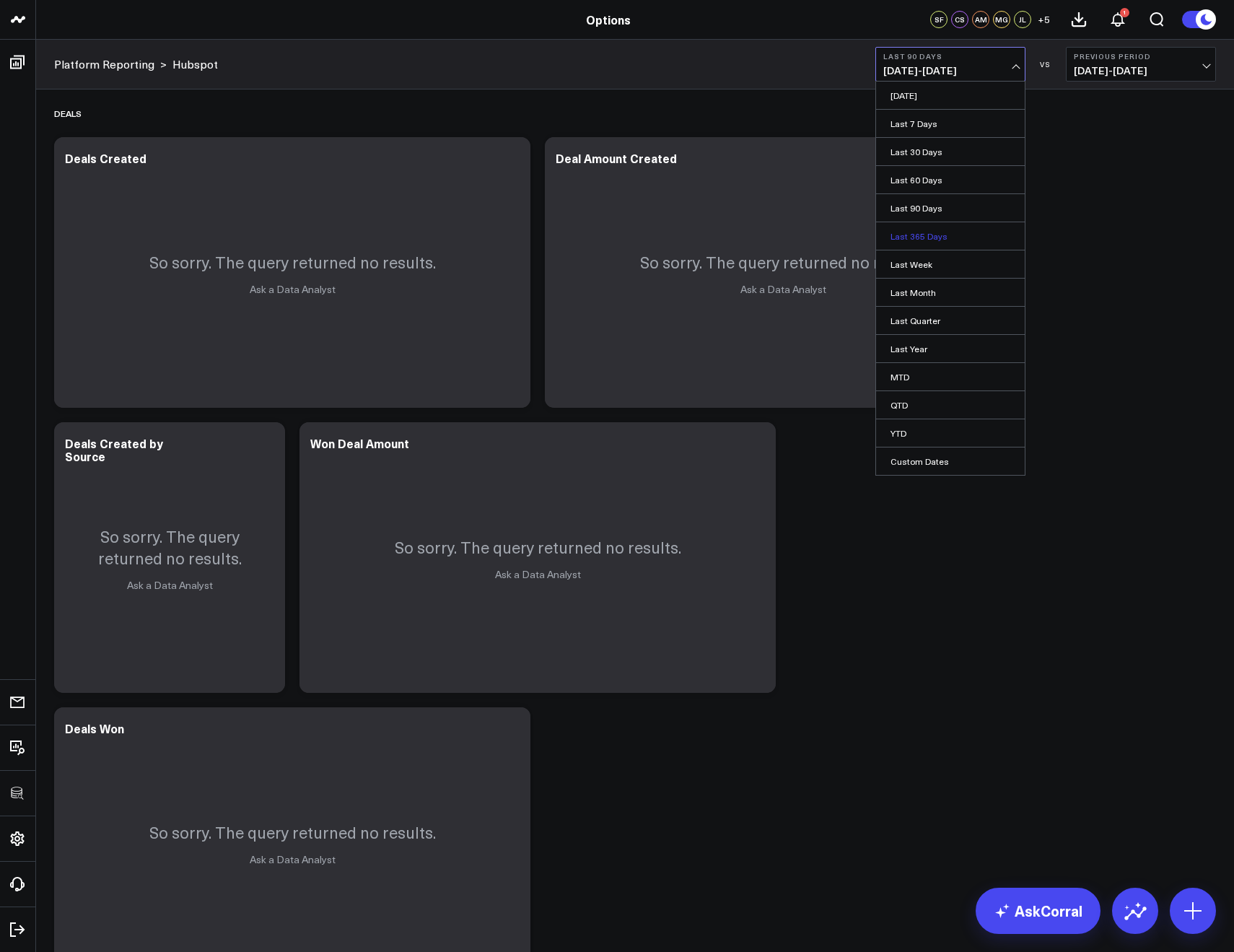
click at [897, 229] on link "Last 365 Days" at bounding box center [950, 235] width 149 height 28
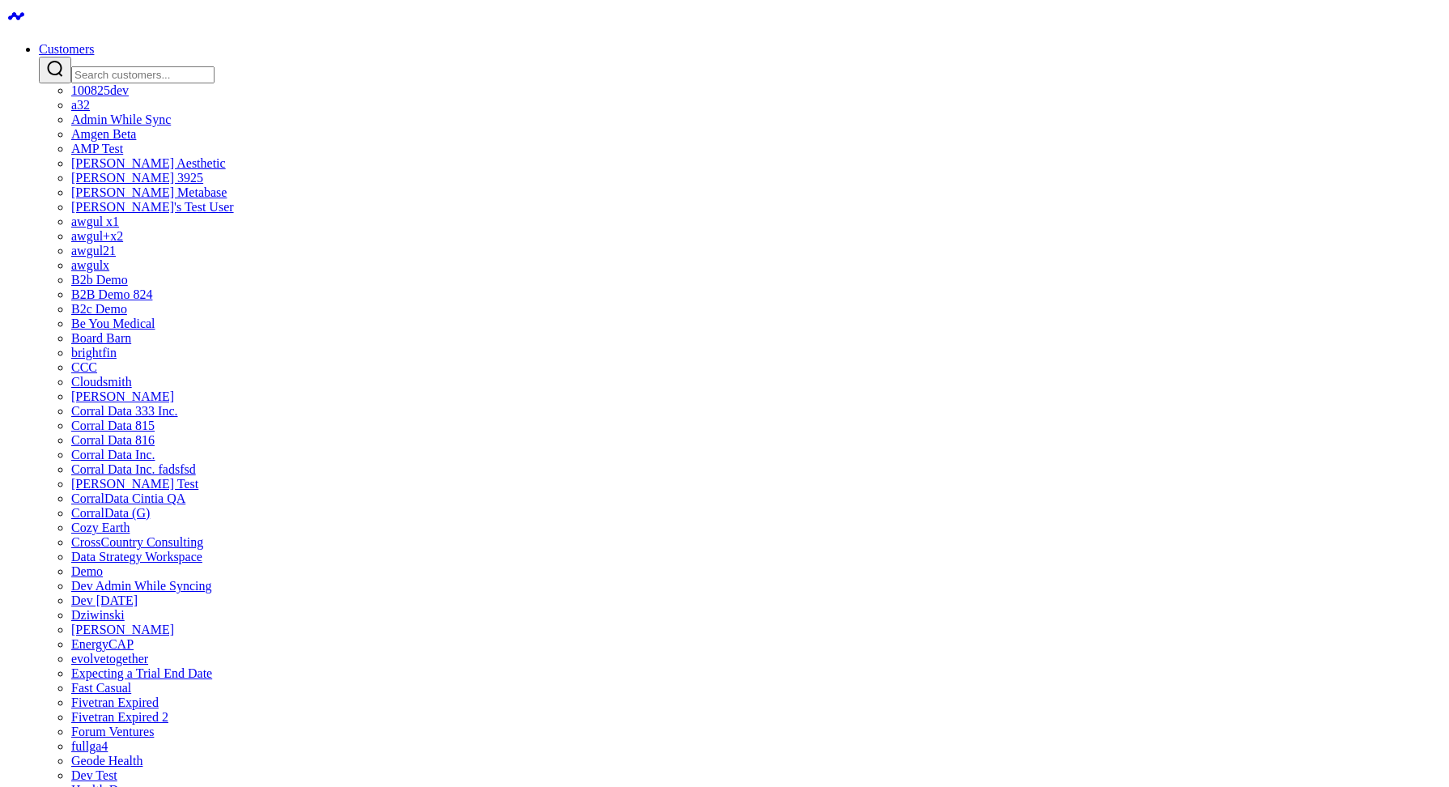
click at [215, 66] on input "Search customers input" at bounding box center [142, 74] width 143 height 17
type input "op"
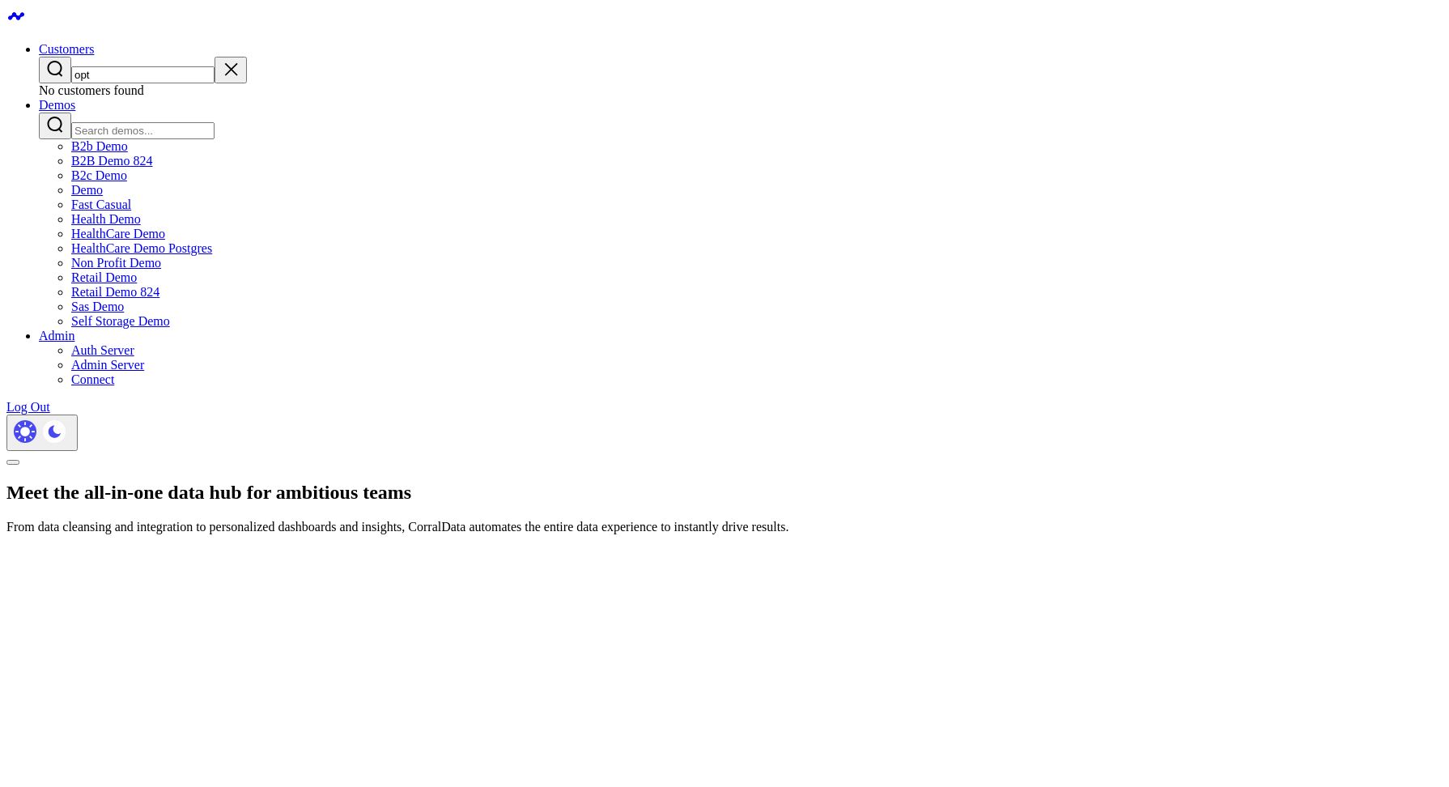
click at [215, 66] on input "opt" at bounding box center [142, 74] width 143 height 17
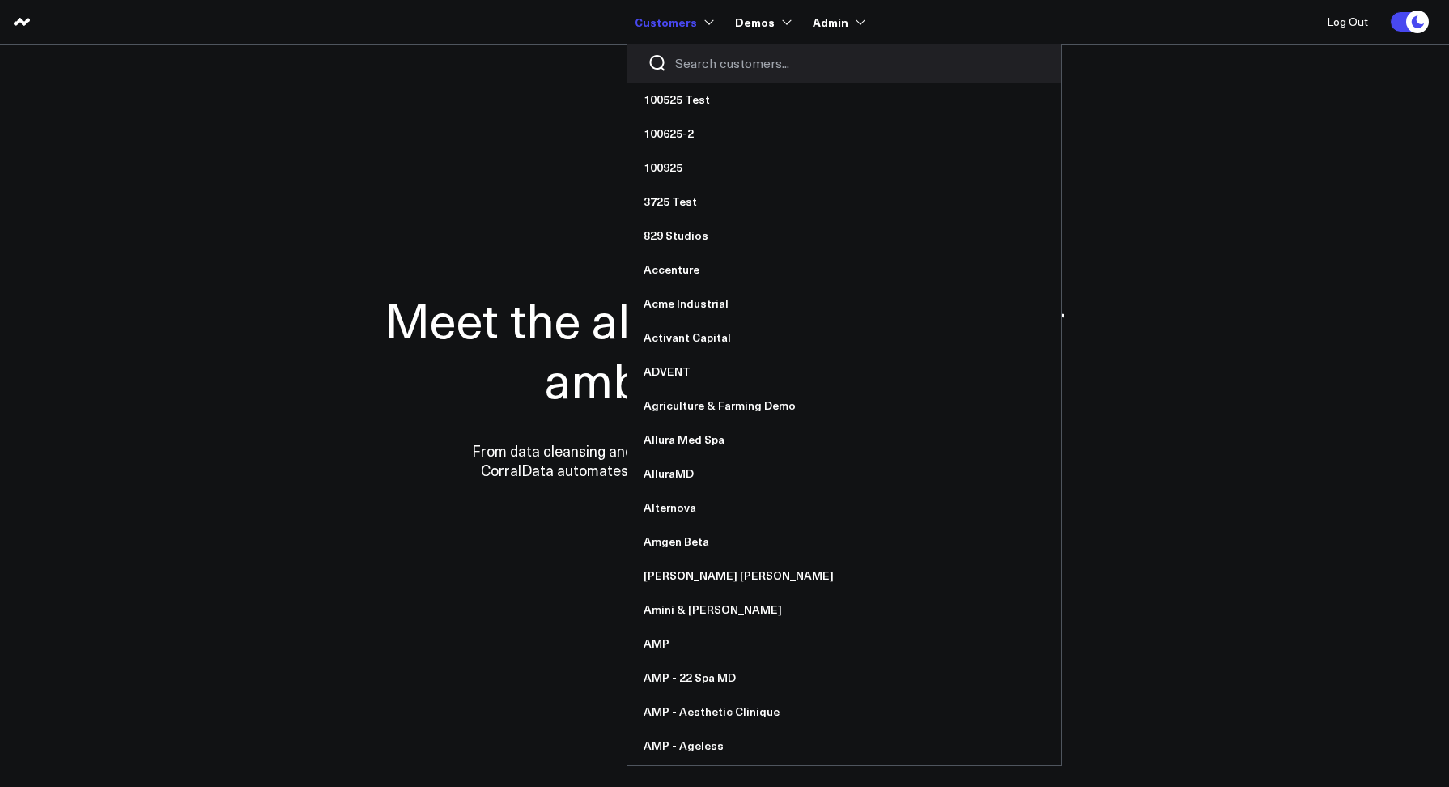
click at [686, 60] on input "Search customers input" at bounding box center [858, 63] width 366 height 18
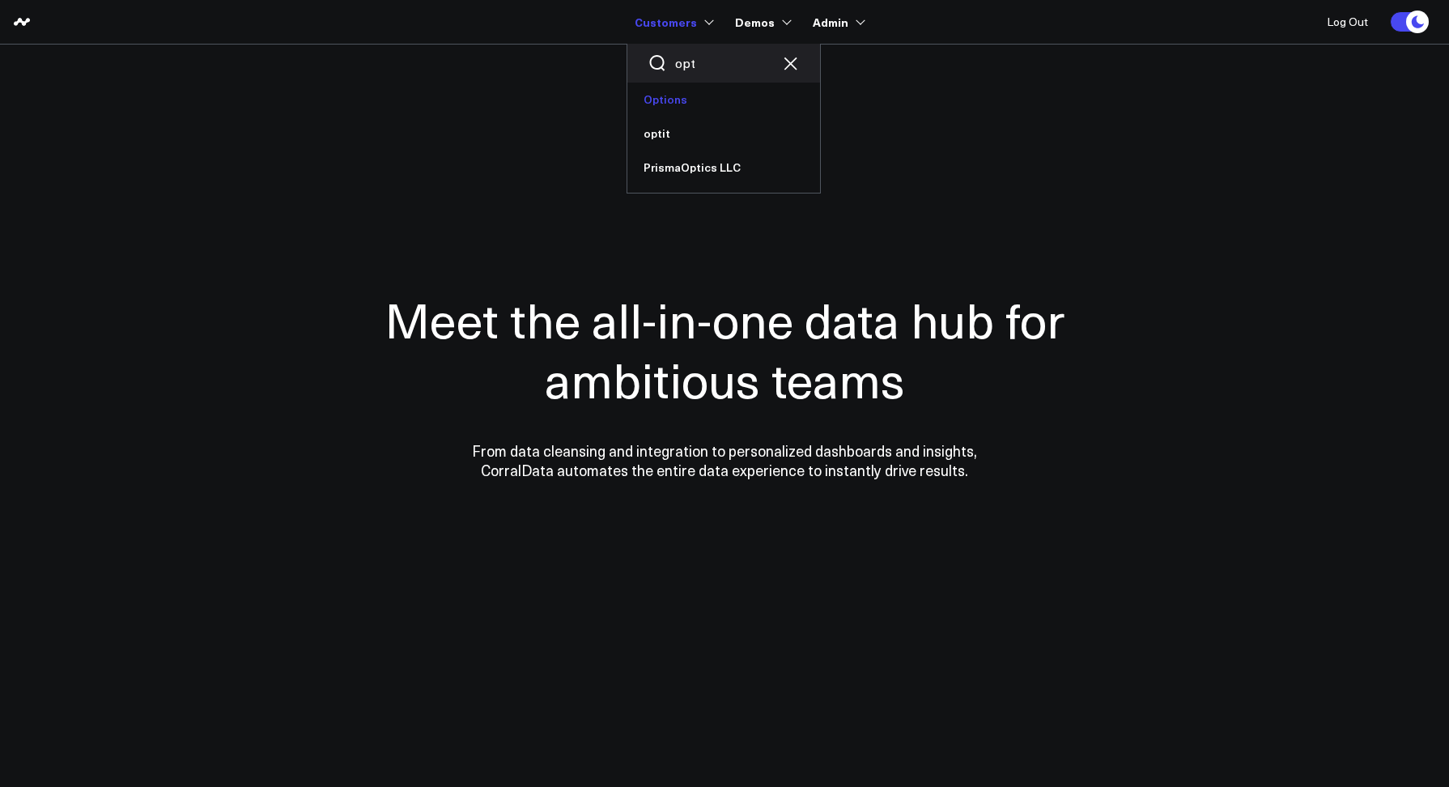
type input "opt"
click at [691, 106] on link "Options" at bounding box center [723, 100] width 193 height 34
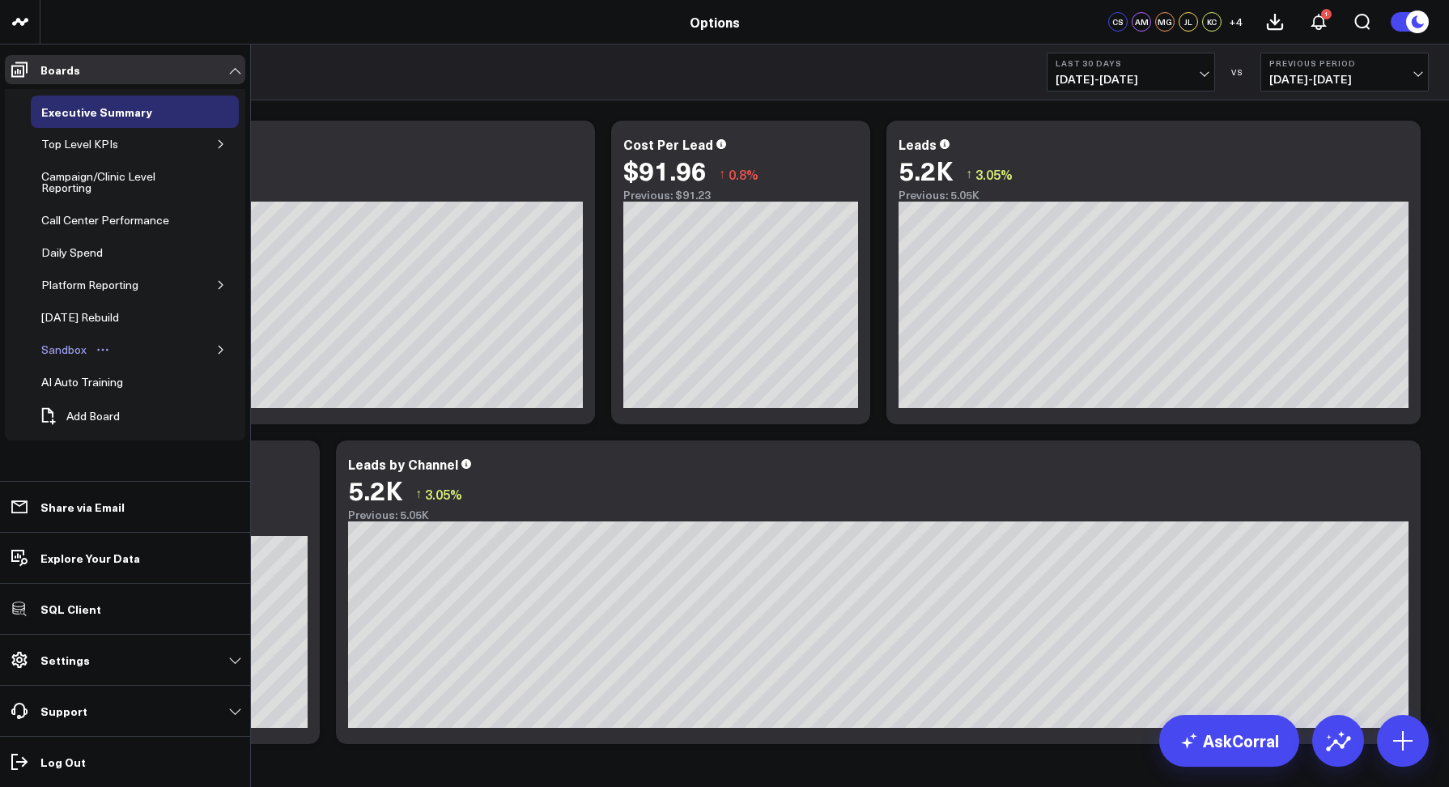
click at [79, 342] on div "Sandbox" at bounding box center [63, 349] width 53 height 19
click at [216, 347] on icon "button" at bounding box center [221, 350] width 10 height 10
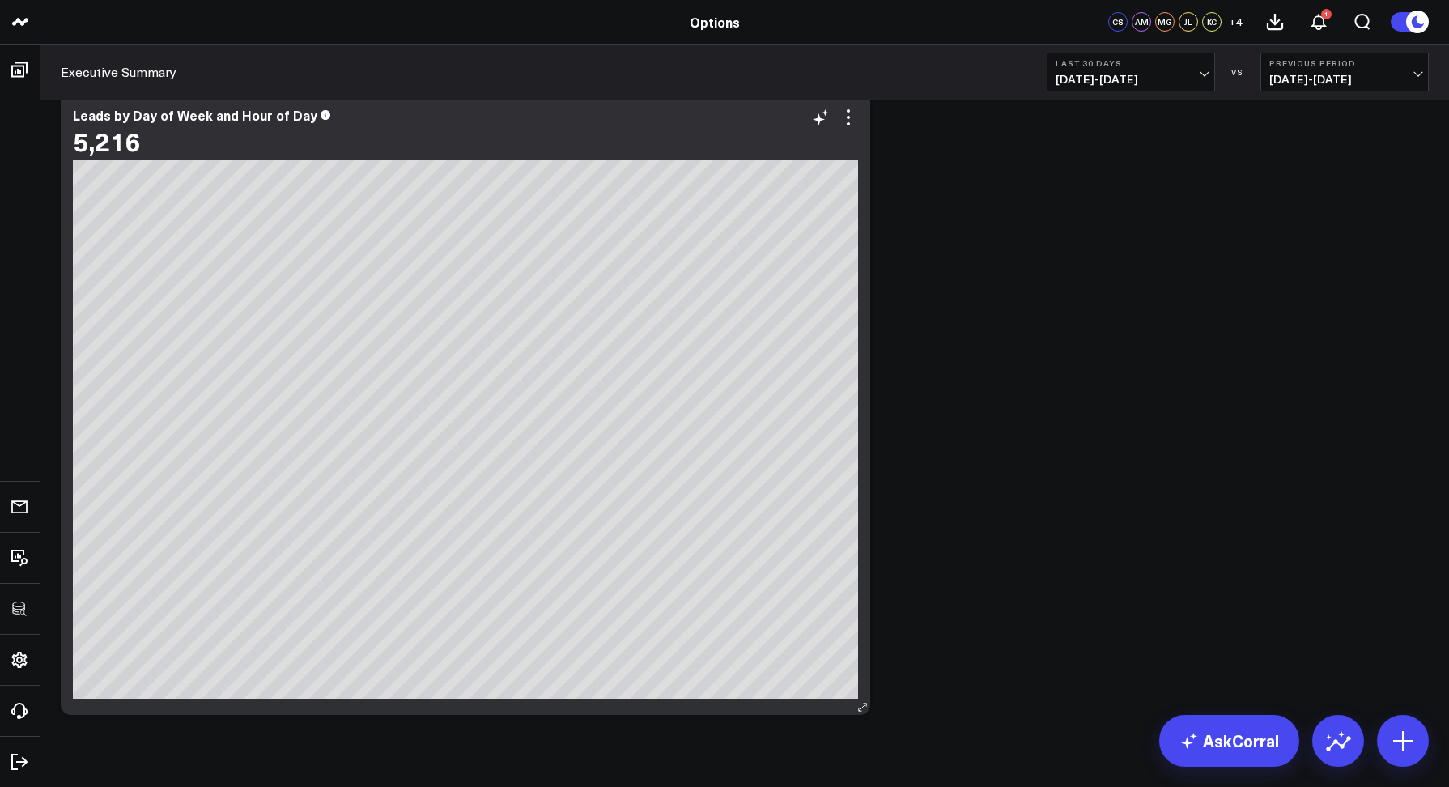
scroll to position [1999, 0]
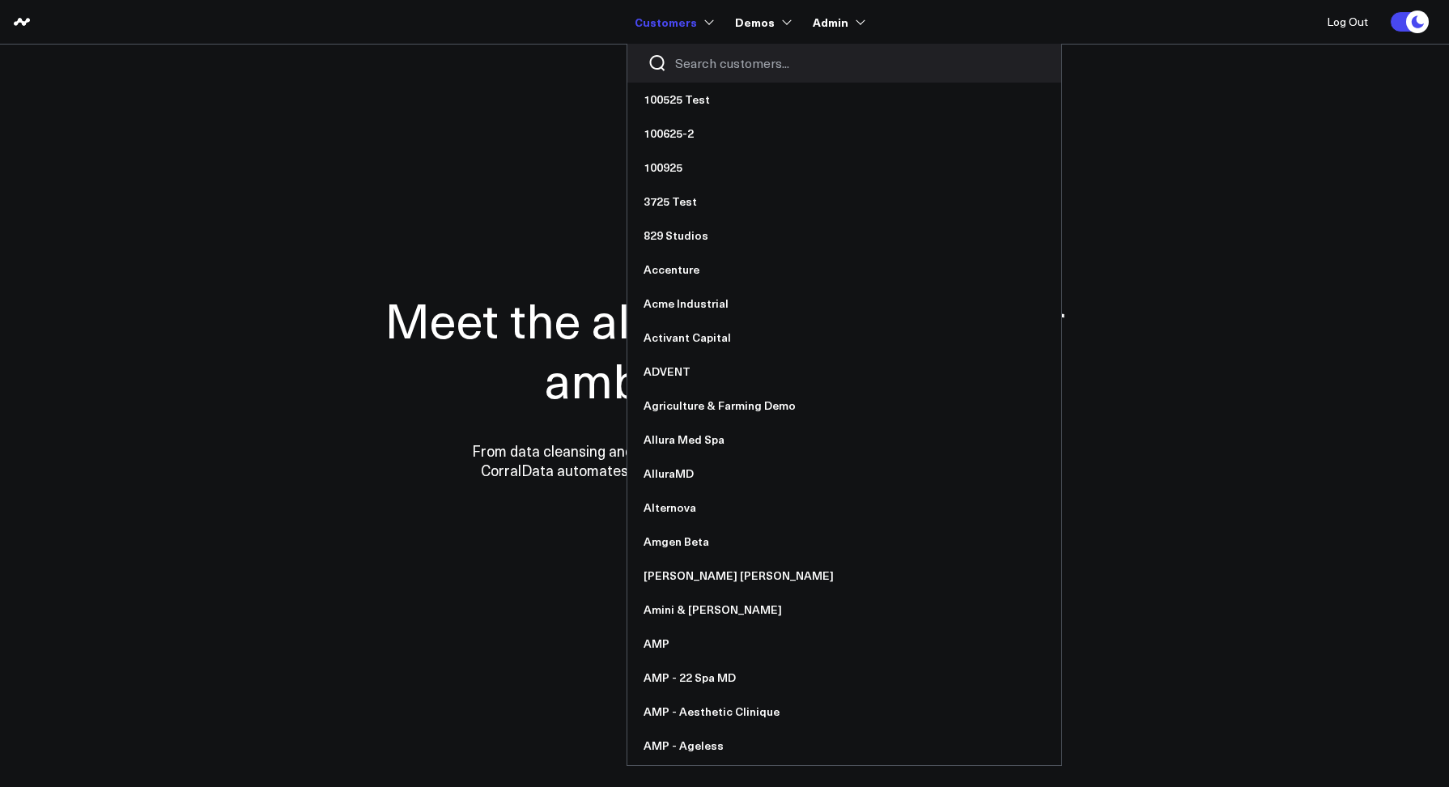
click at [681, 52] on div at bounding box center [844, 63] width 434 height 39
click at [683, 54] on input "Search customers input" at bounding box center [858, 63] width 366 height 18
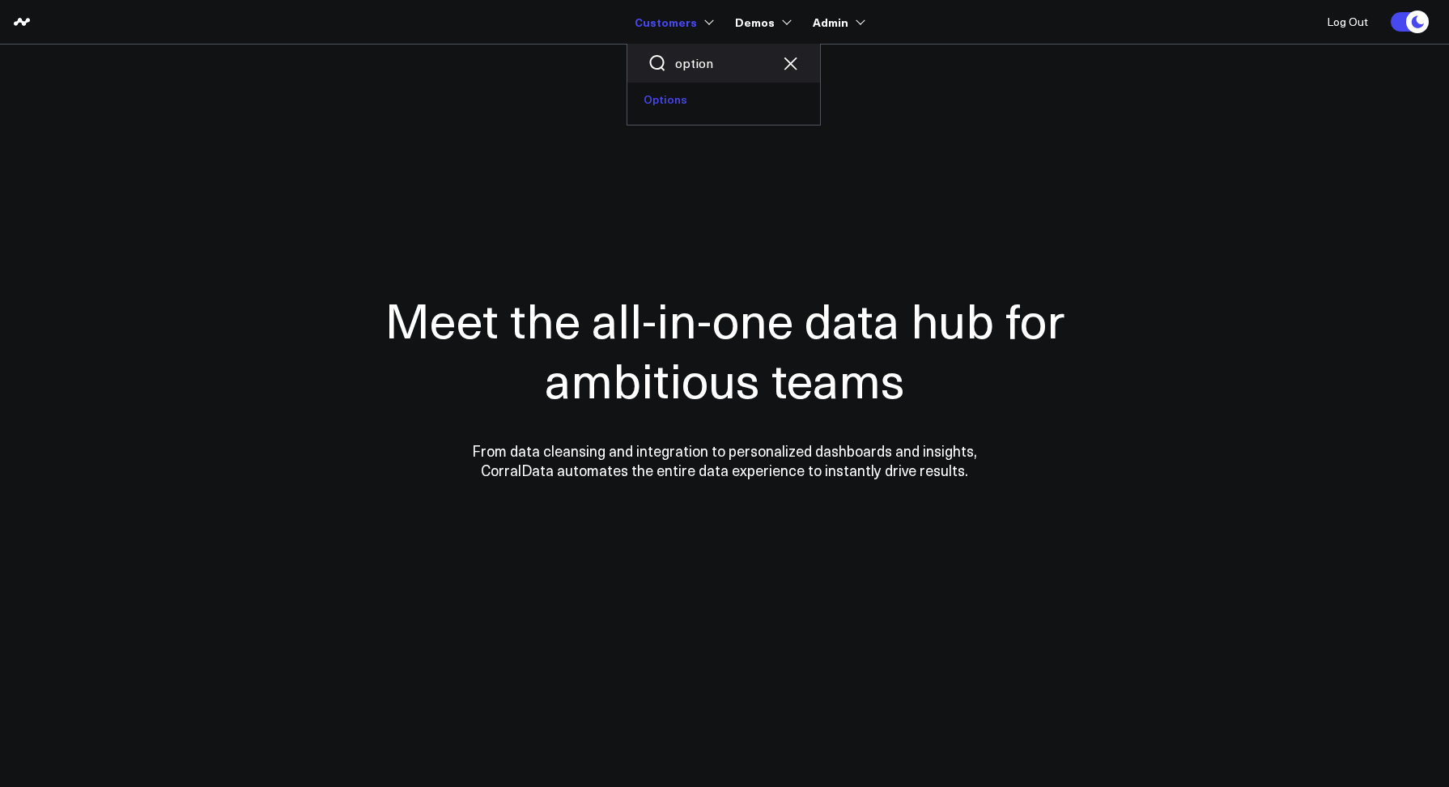
type input "option"
click at [682, 107] on link "Options" at bounding box center [723, 100] width 193 height 34
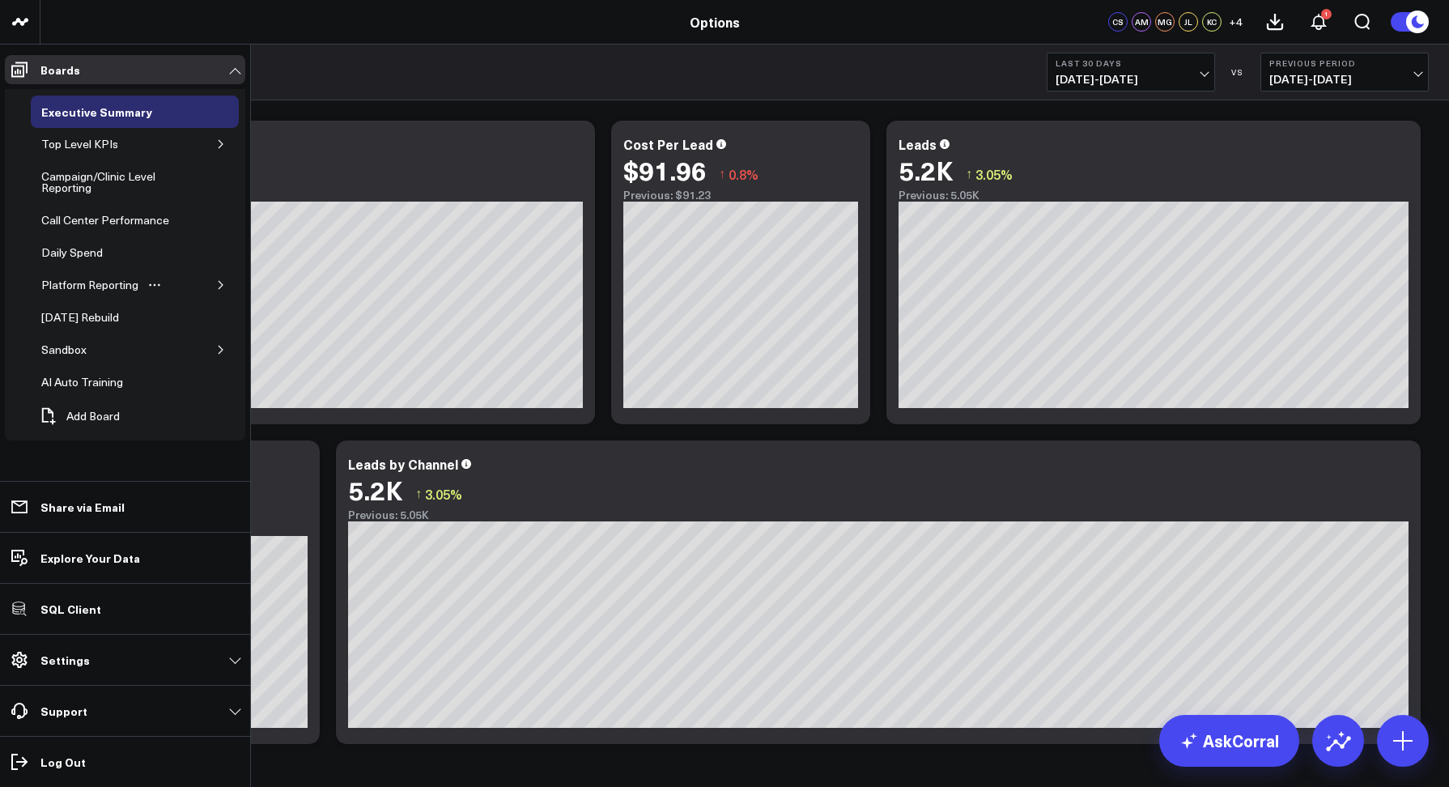
click at [216, 285] on icon "button" at bounding box center [221, 285] width 10 height 10
click at [65, 317] on div "Hubspot" at bounding box center [75, 317] width 52 height 19
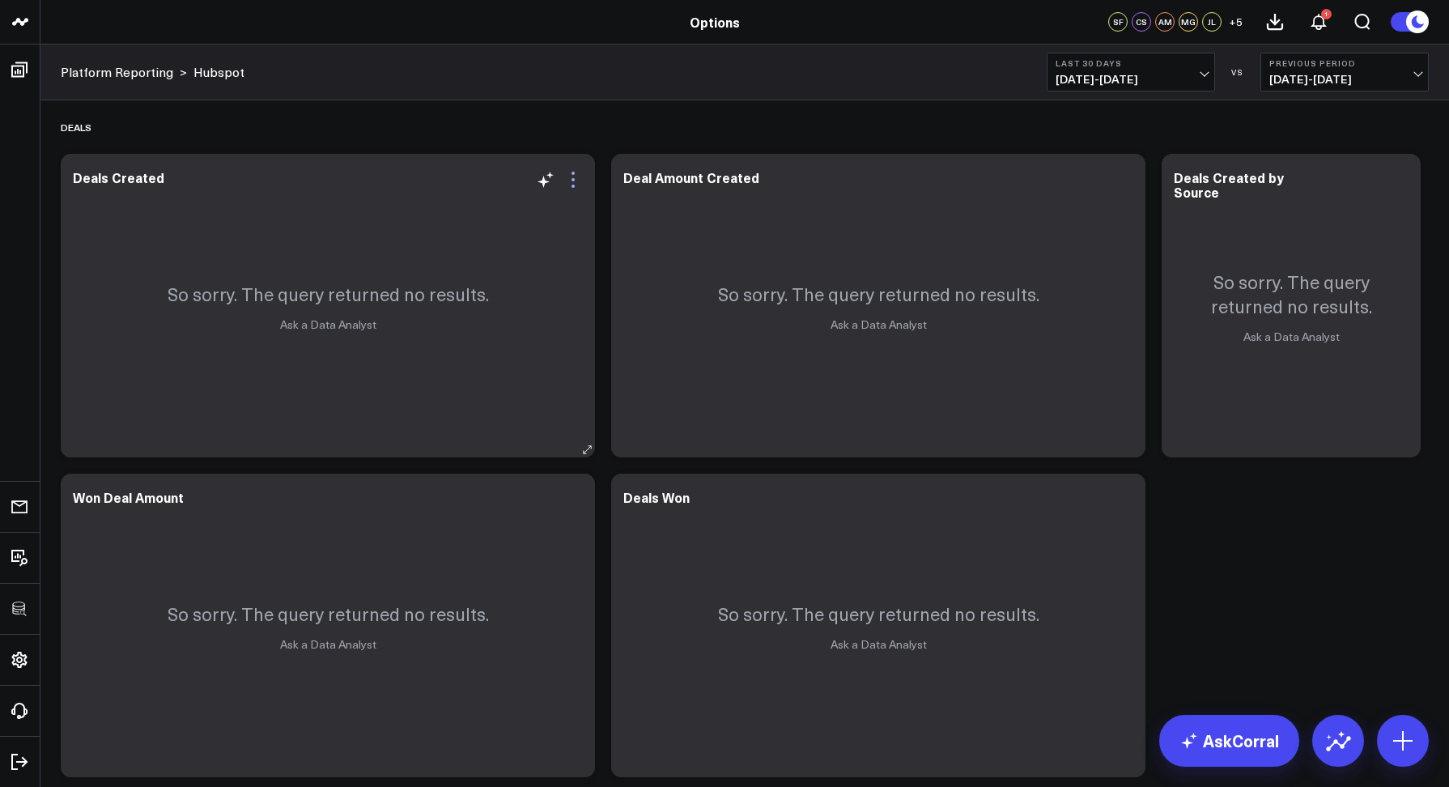
click at [576, 181] on icon at bounding box center [572, 179] width 19 height 19
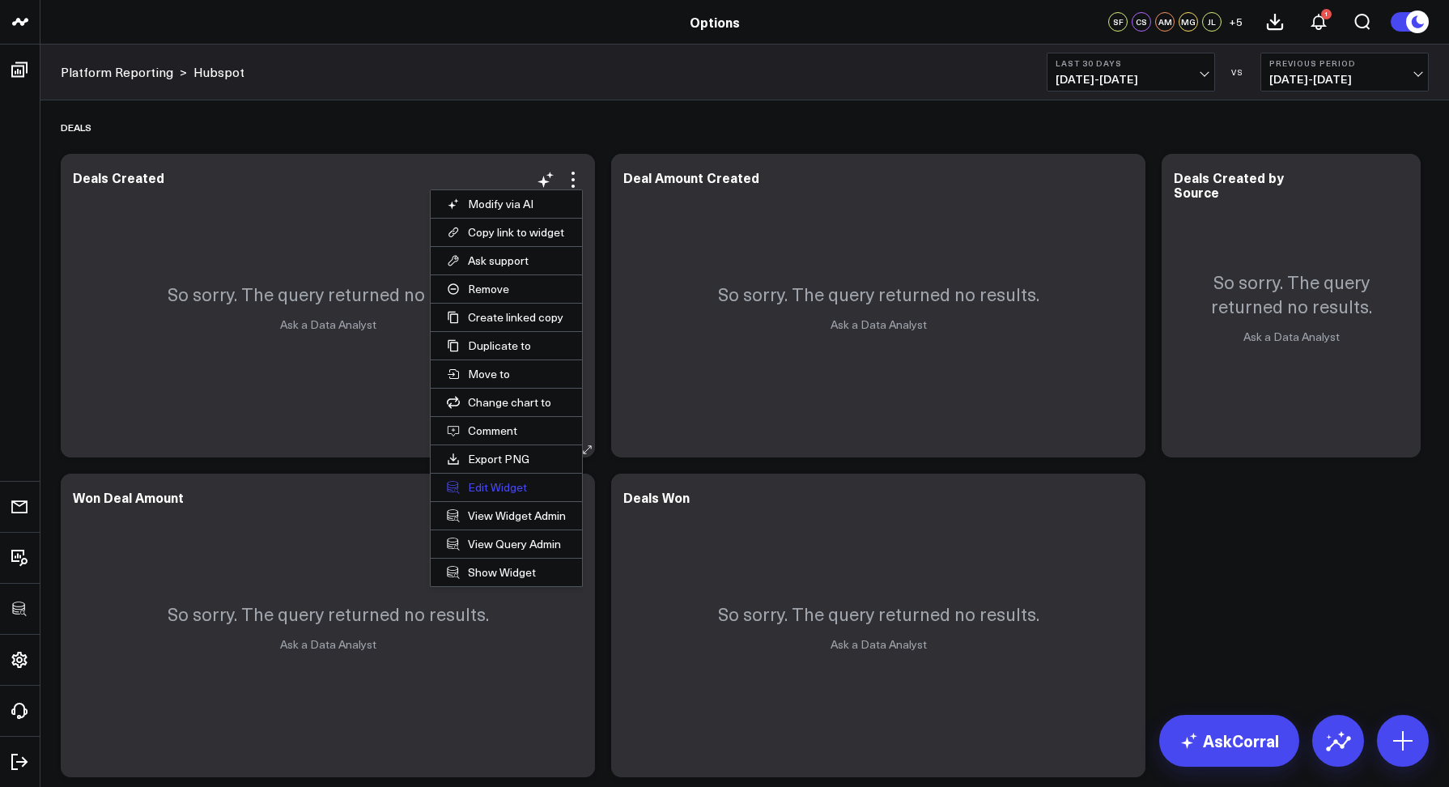
click at [489, 491] on button "Edit Widget" at bounding box center [506, 488] width 151 height 28
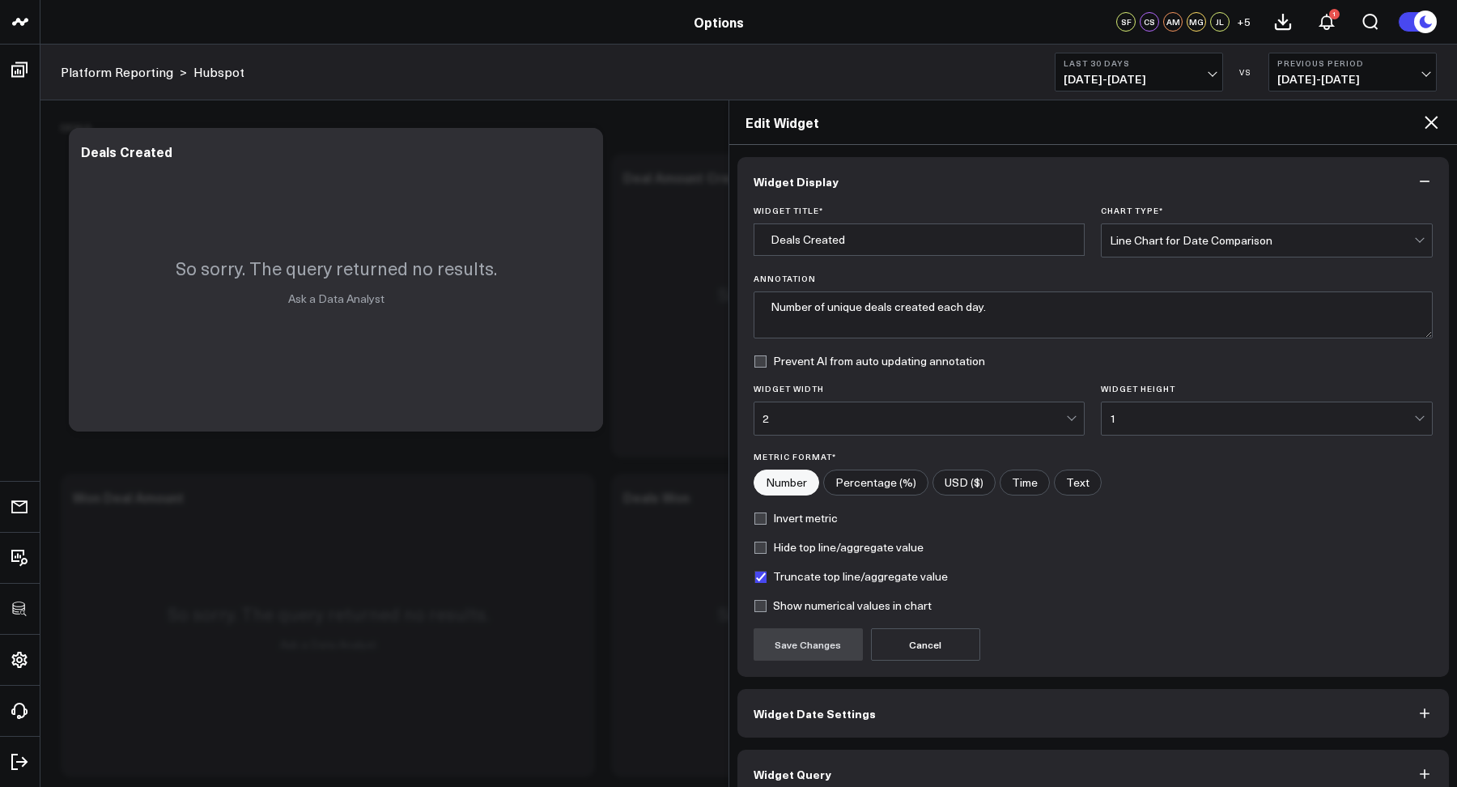
click at [925, 764] on button "Widget Query" at bounding box center [1094, 774] width 712 height 49
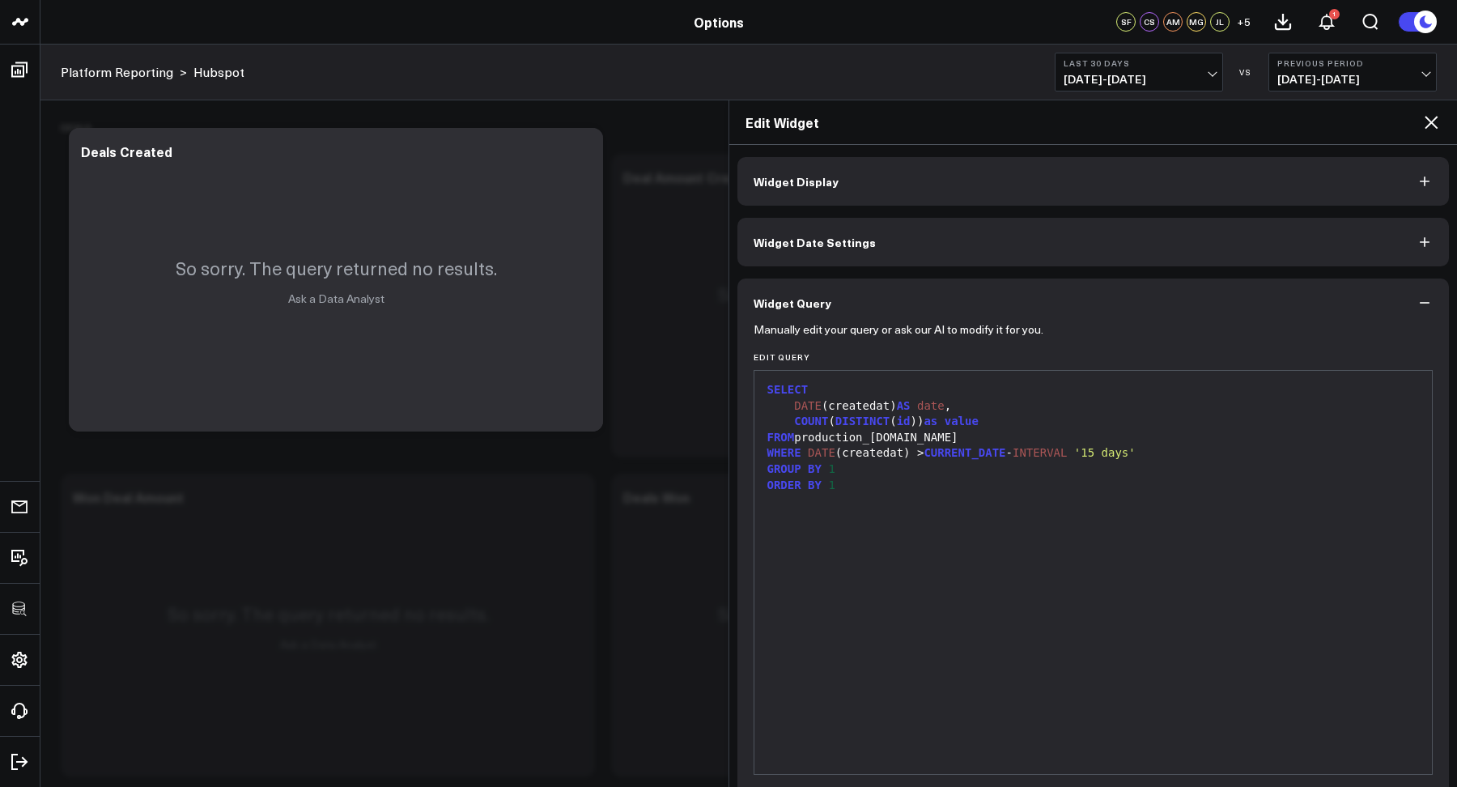
click at [1431, 125] on icon at bounding box center [1431, 122] width 19 height 19
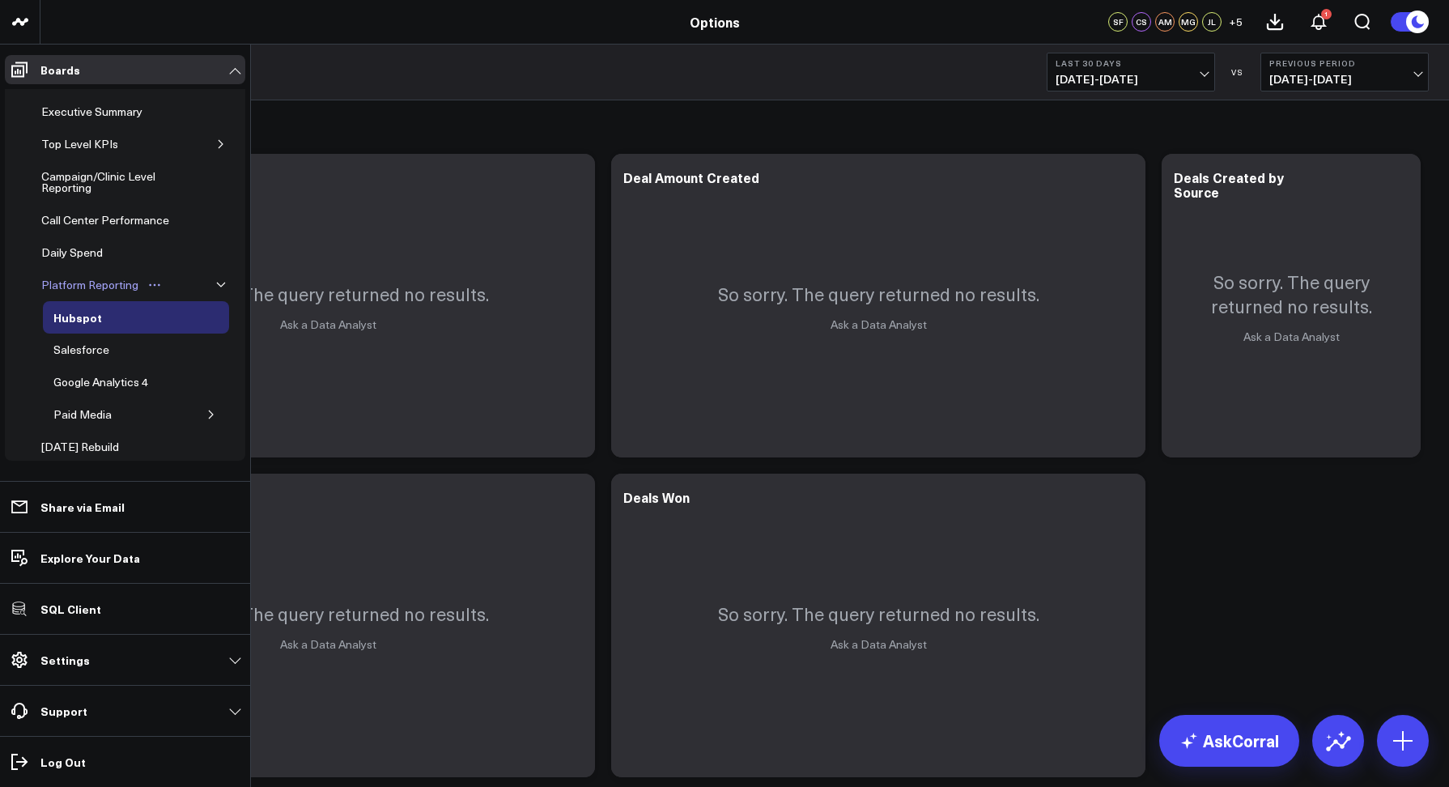
click at [120, 291] on div "Platform Reporting" at bounding box center [89, 284] width 105 height 19
click at [216, 146] on icon "button" at bounding box center [221, 144] width 10 height 10
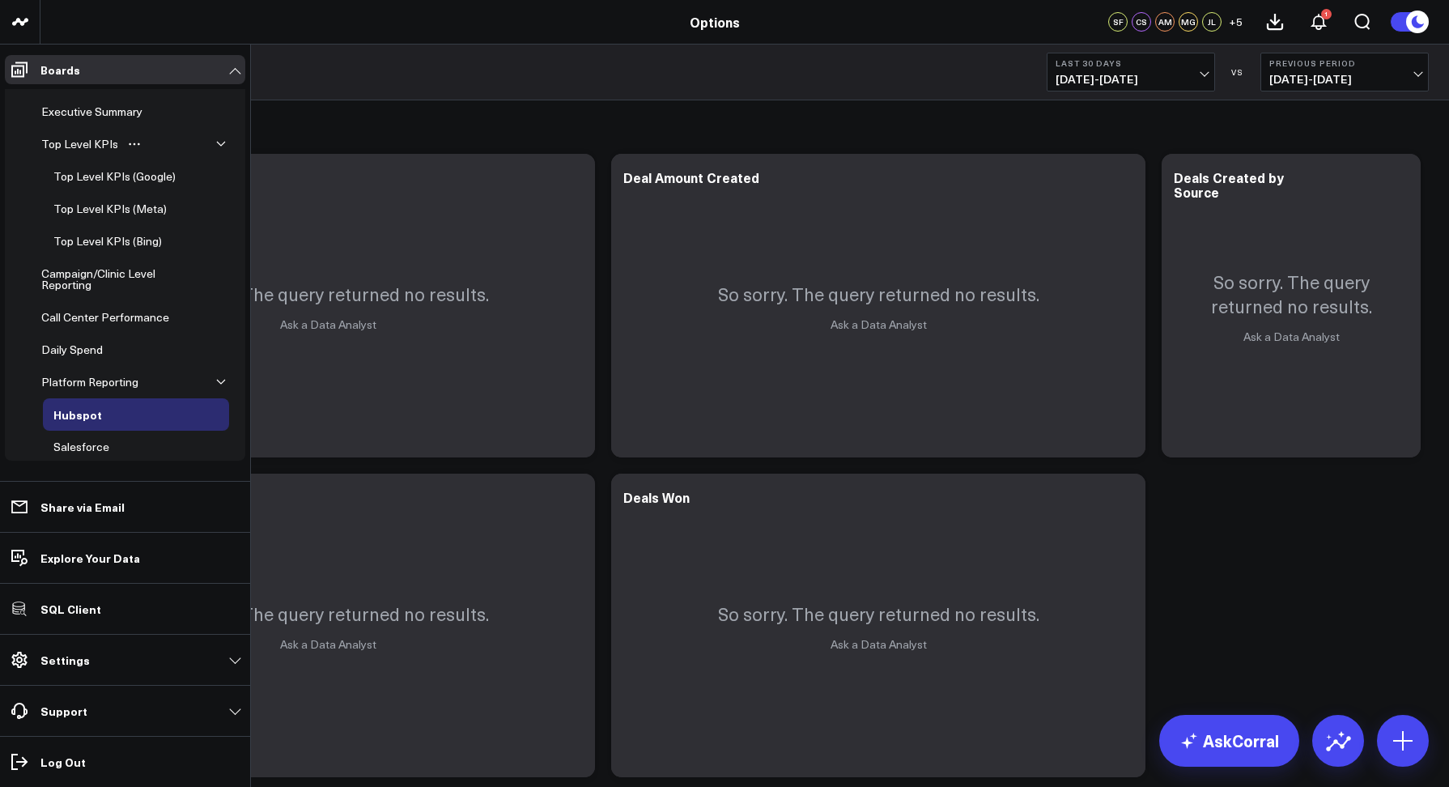
click at [216, 146] on icon "button" at bounding box center [221, 144] width 10 height 10
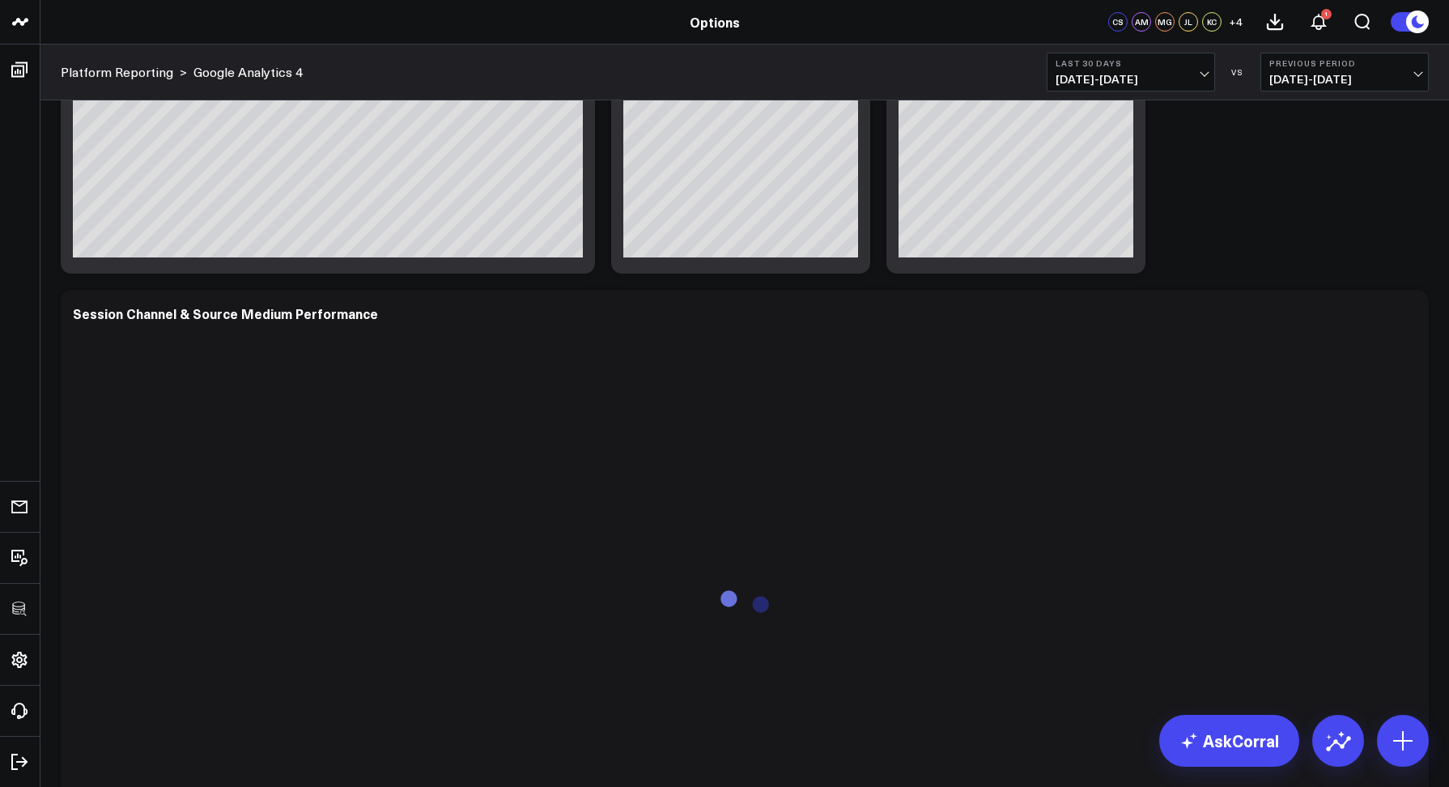
scroll to position [1254, 0]
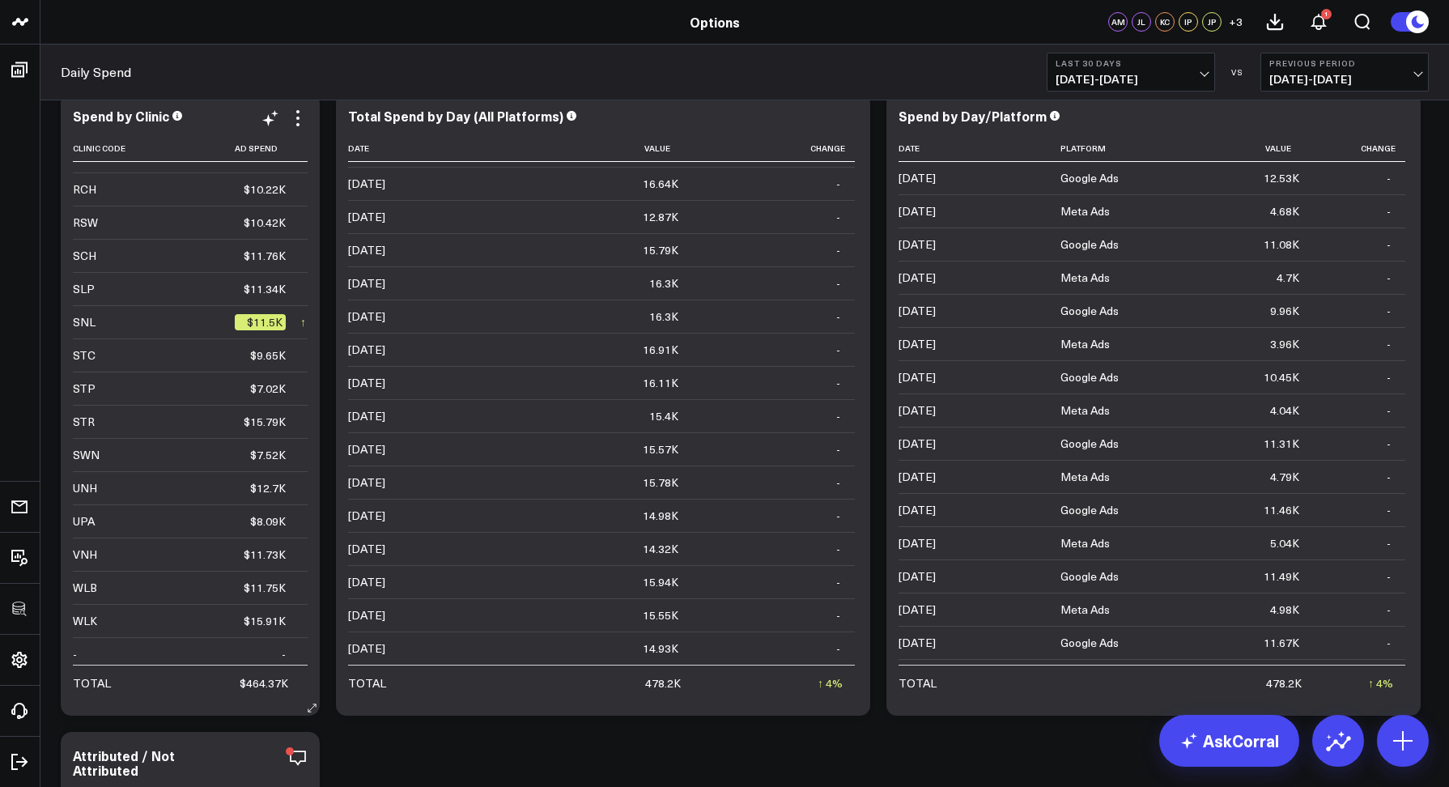
scroll to position [932, 0]
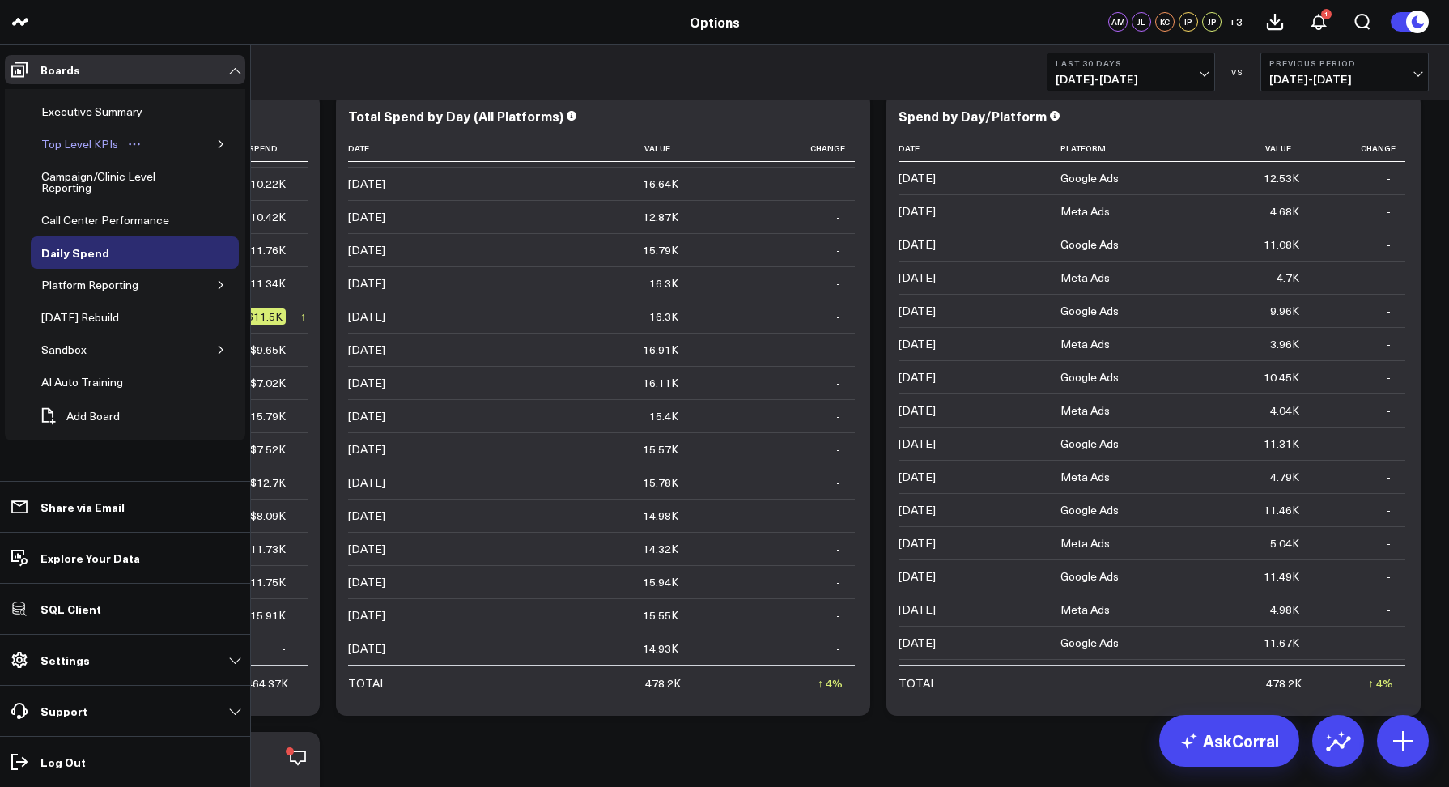
click at [95, 135] on div "Top Level KPIs" at bounding box center [79, 143] width 85 height 19
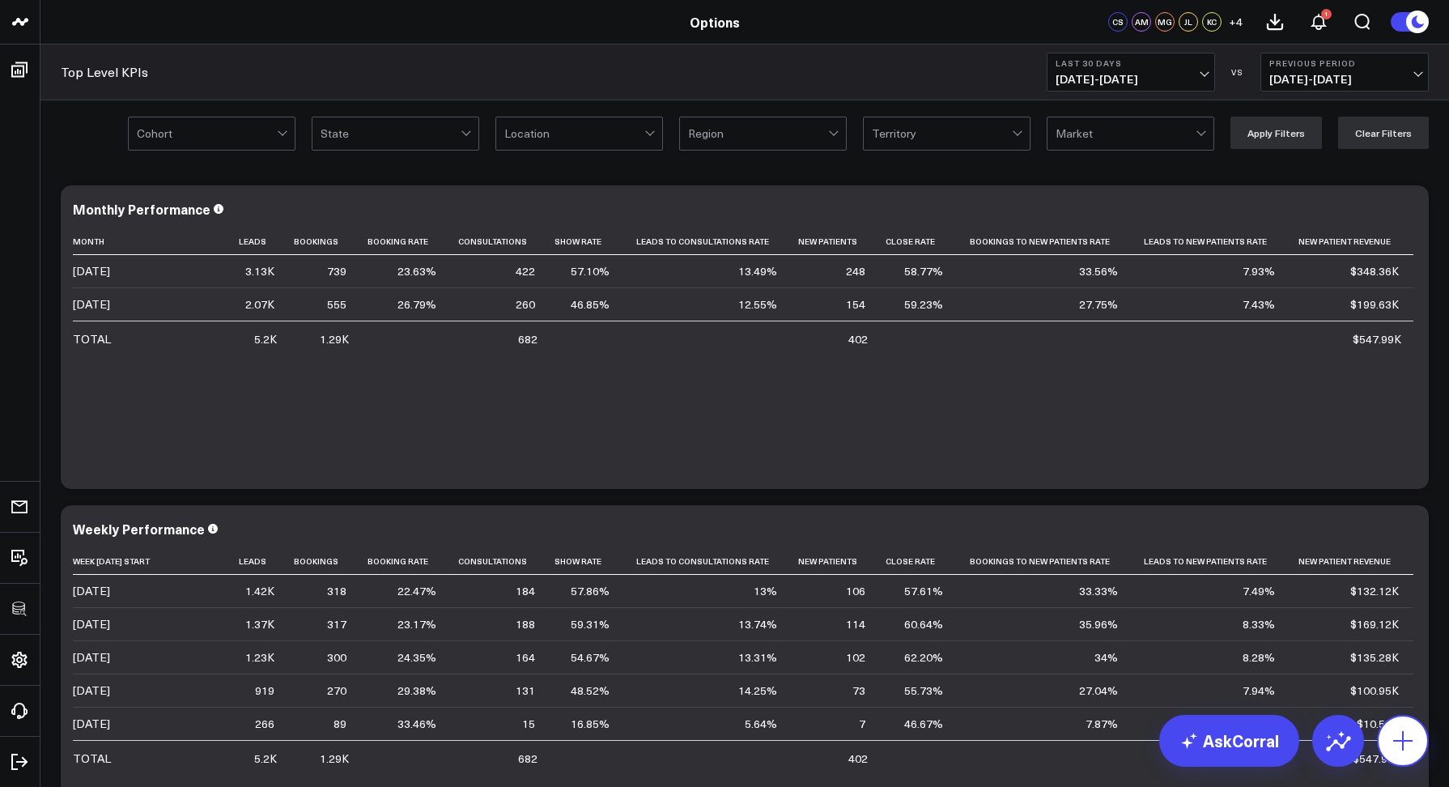
click at [1403, 742] on icon at bounding box center [1403, 741] width 26 height 26
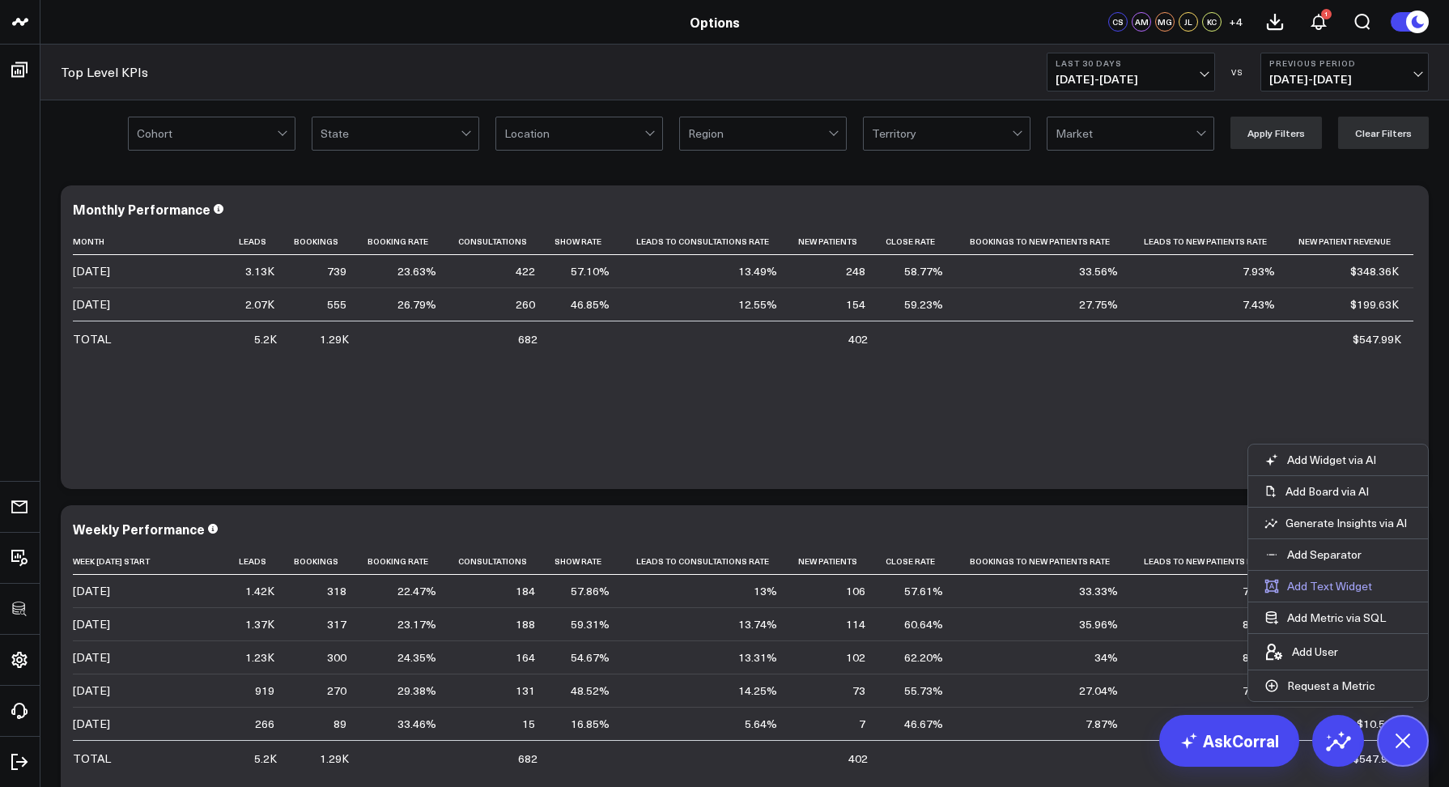
click at [1307, 593] on button "Add Text Widget" at bounding box center [1318, 586] width 140 height 31
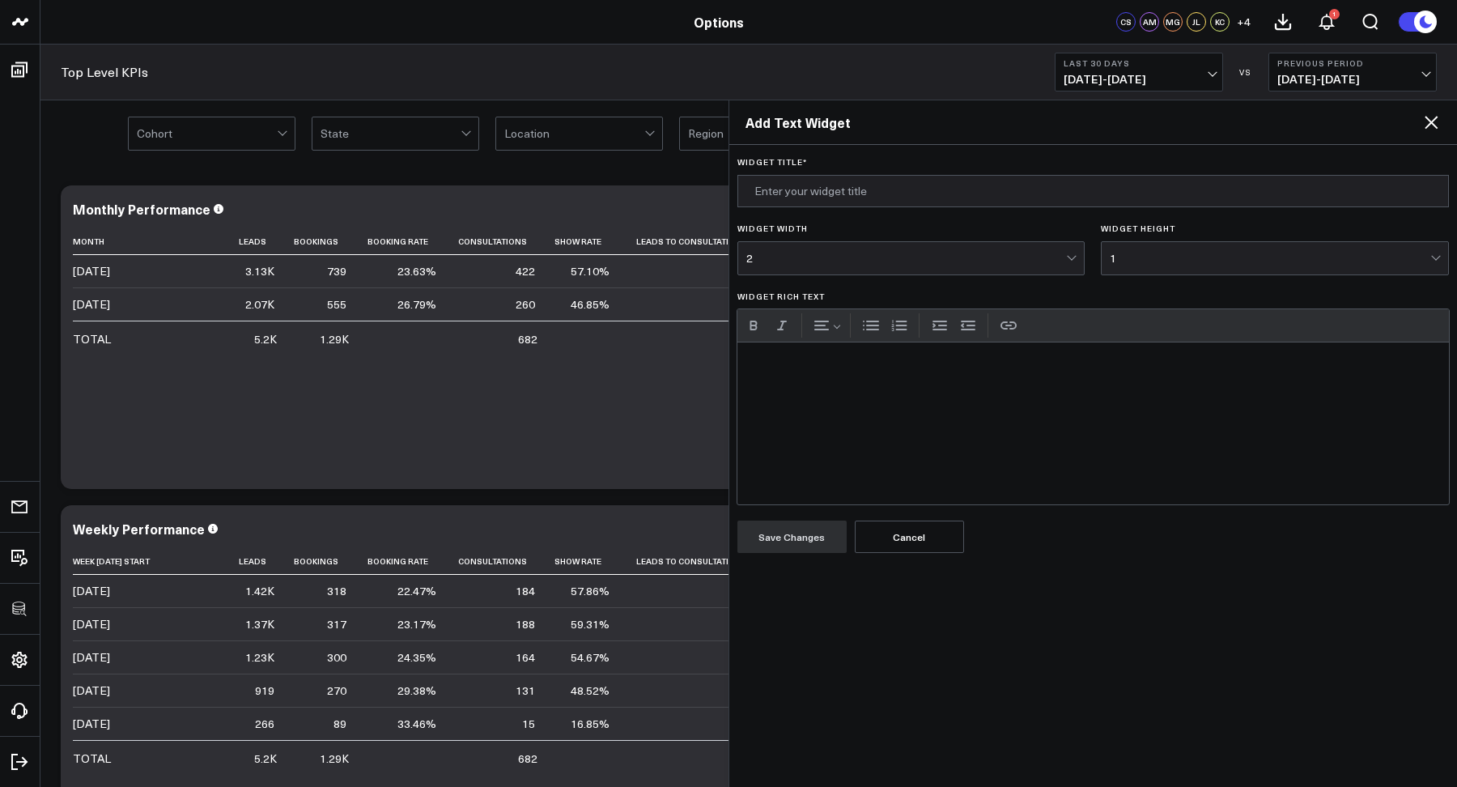
click at [901, 412] on div "Widget Rich Text" at bounding box center [1094, 423] width 712 height 162
click at [792, 202] on input "Widget Title *" at bounding box center [1094, 191] width 712 height 32
type input "D"
click at [1429, 134] on div "Add Text Widget" at bounding box center [1093, 122] width 729 height 45
click at [1431, 127] on icon at bounding box center [1431, 122] width 19 height 19
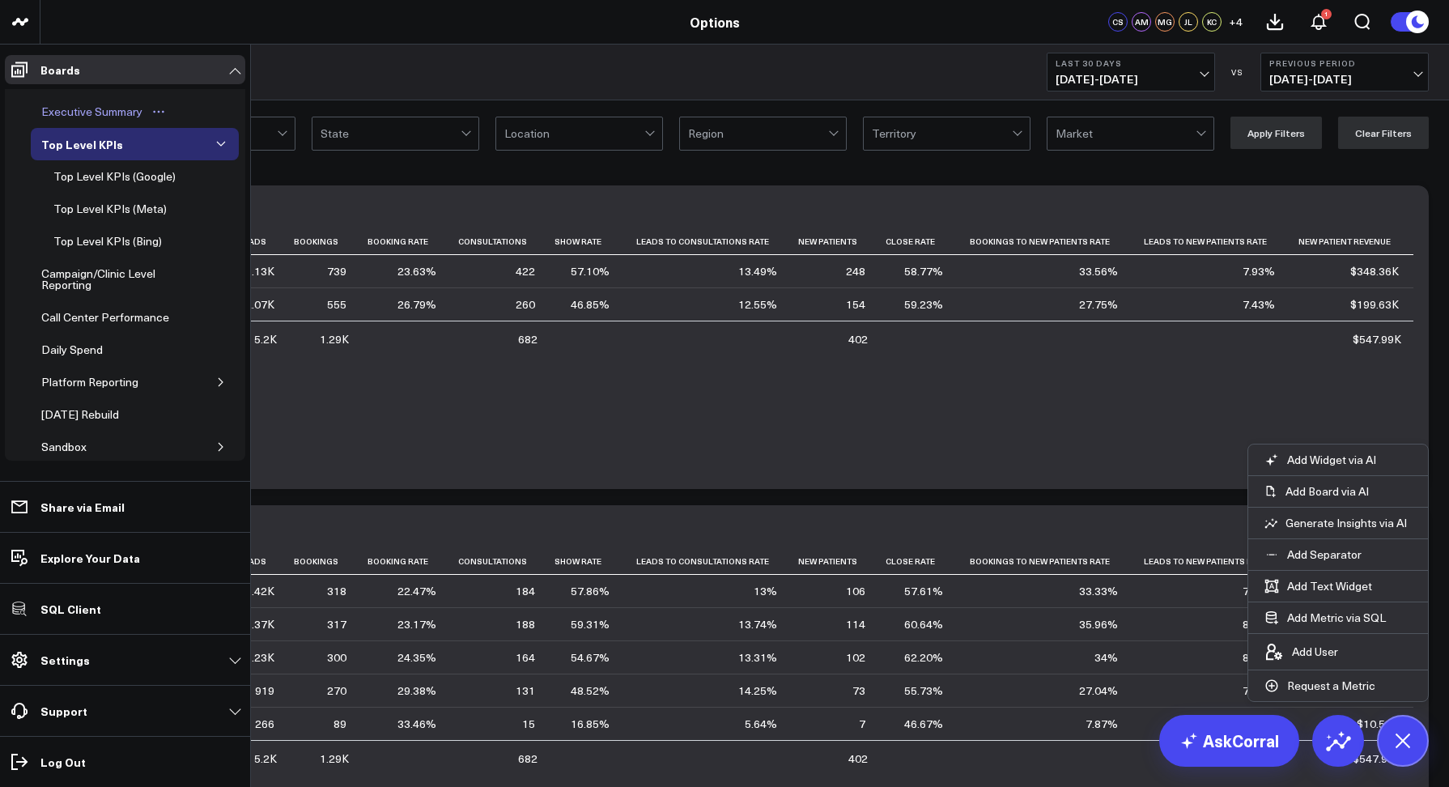
click at [70, 104] on div "Executive Summary" at bounding box center [91, 111] width 109 height 19
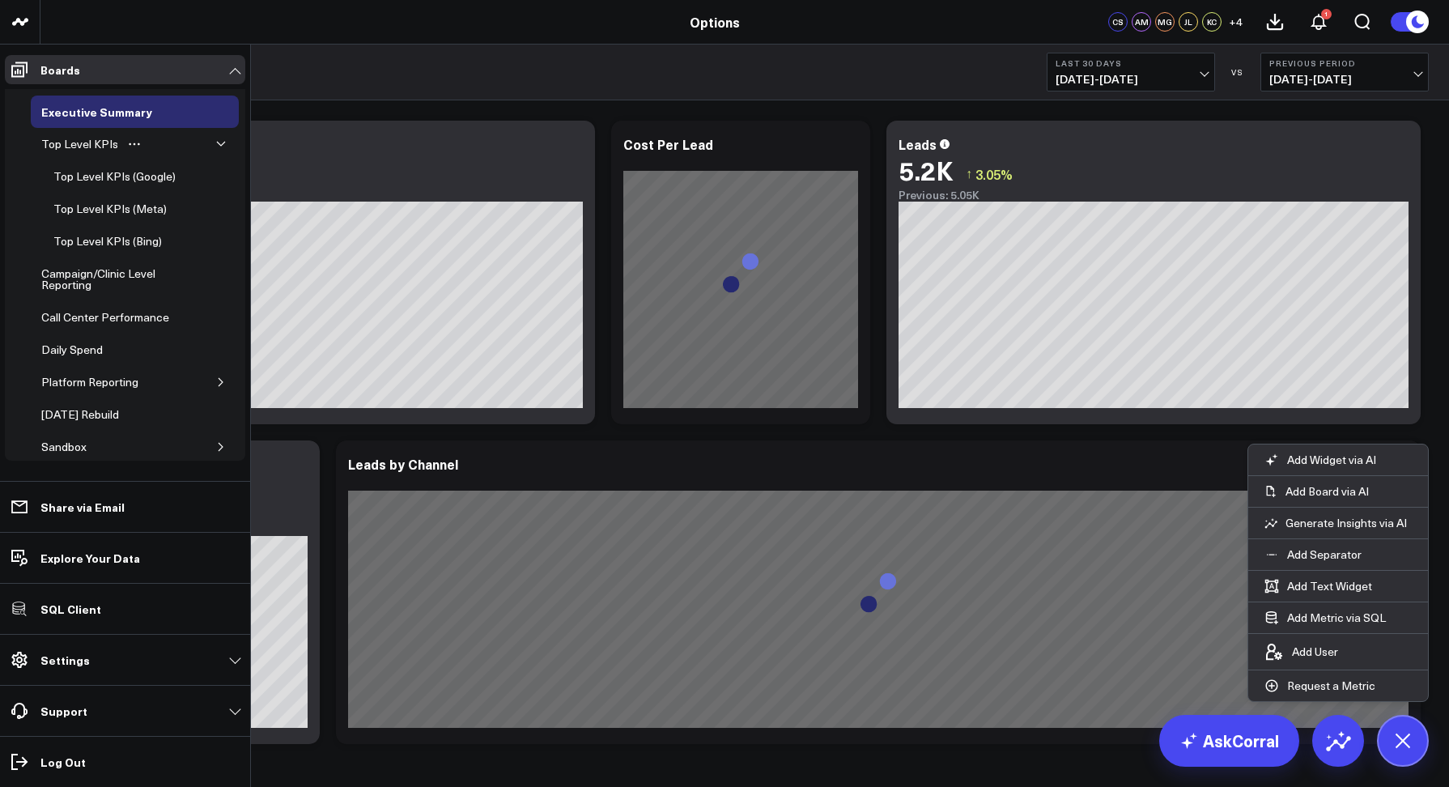
click at [213, 141] on button "button" at bounding box center [221, 144] width 16 height 16
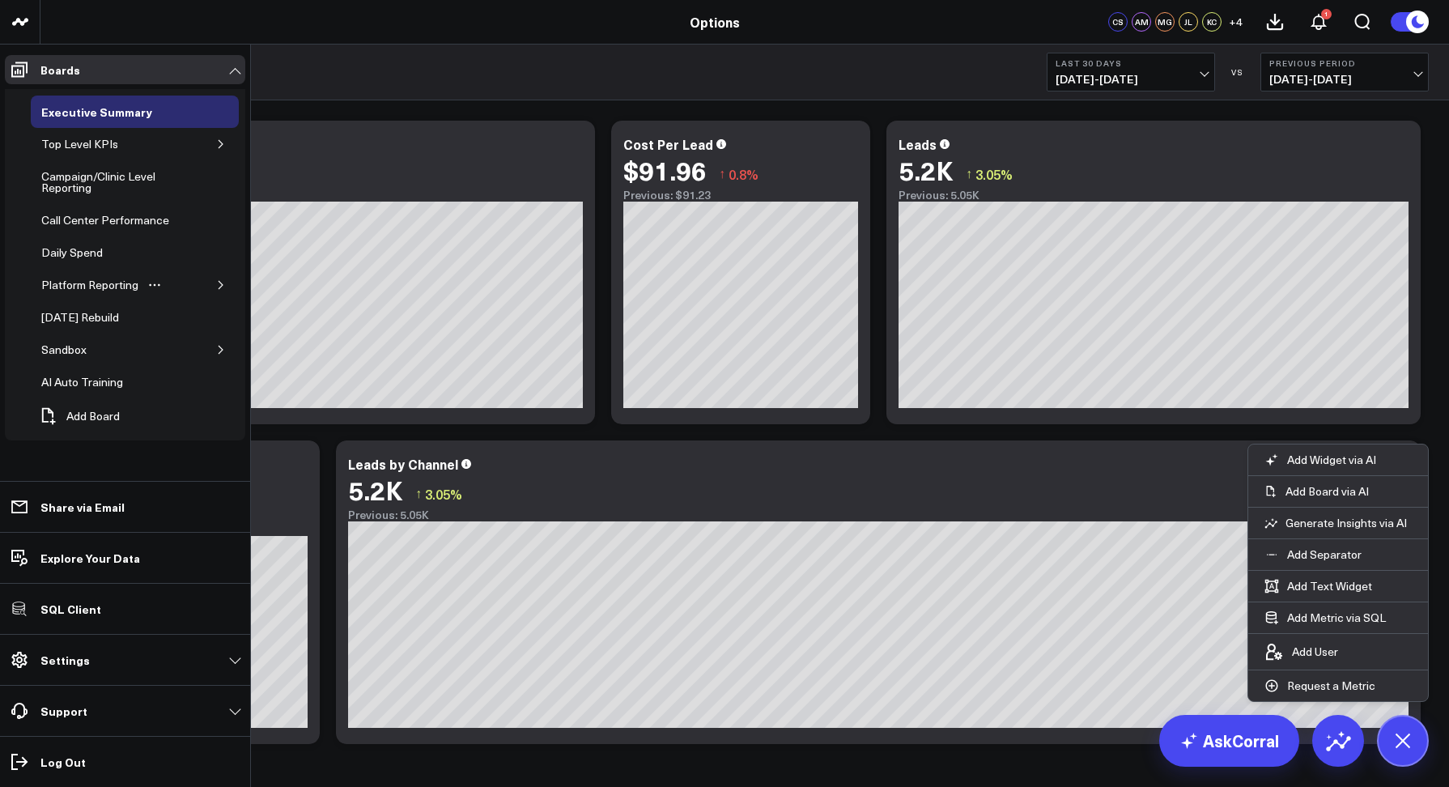
click at [220, 288] on icon "button" at bounding box center [221, 285] width 10 height 10
